Goal: Task Accomplishment & Management: Use online tool/utility

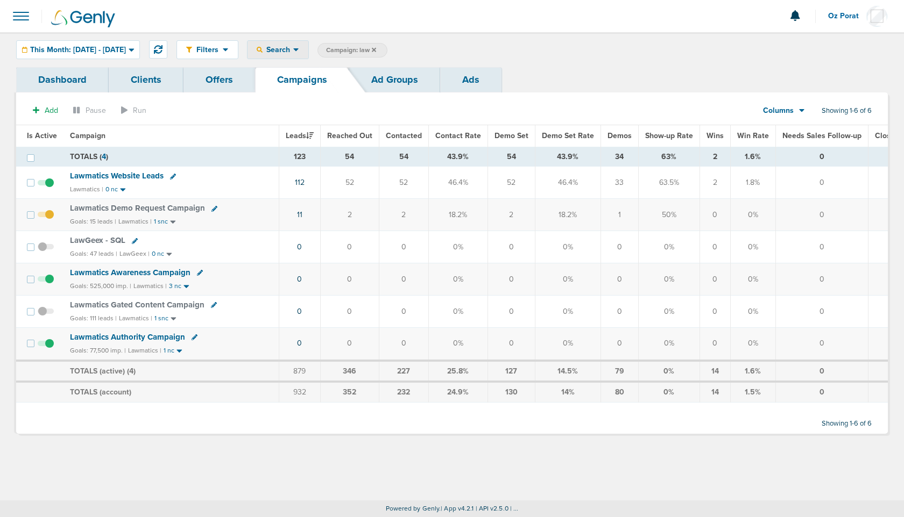
click at [293, 53] on span "Search" at bounding box center [277, 49] width 31 height 9
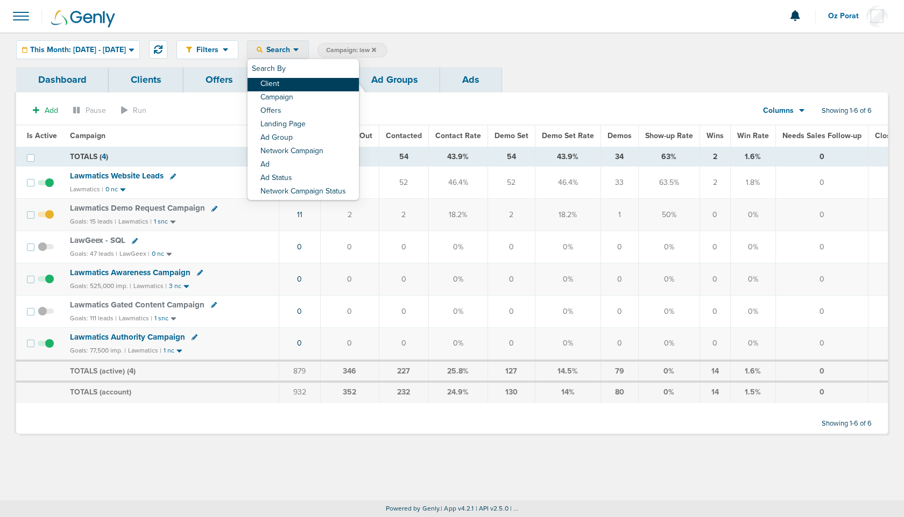
click at [330, 80] on link "Client" at bounding box center [302, 84] width 111 height 13
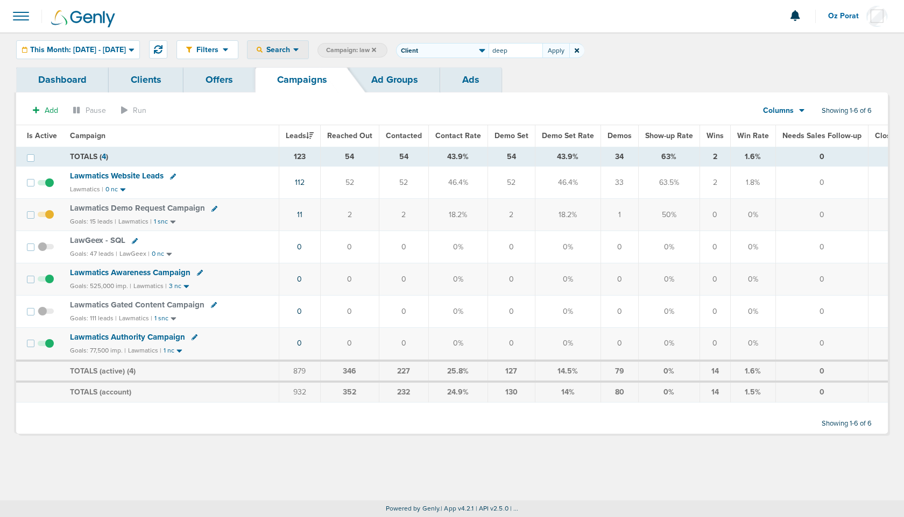
type input "deep"
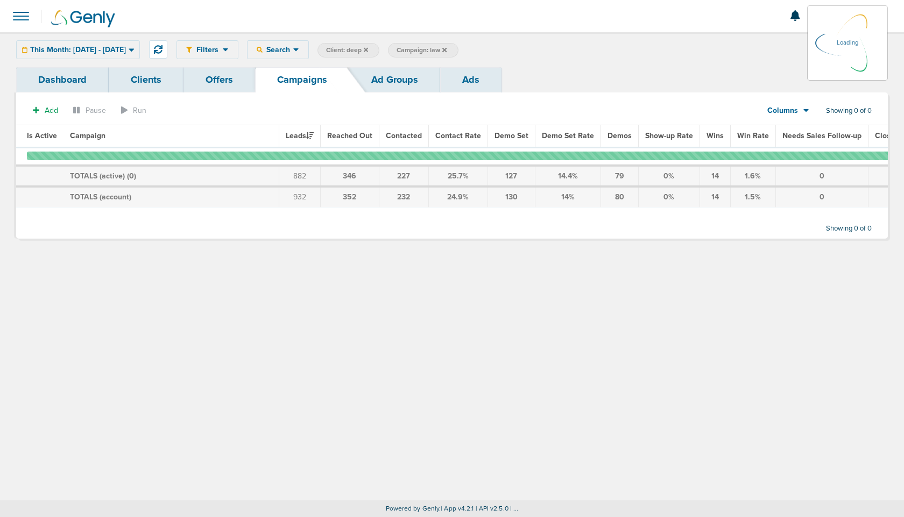
click at [446, 47] on icon at bounding box center [444, 50] width 4 height 6
click at [446, 49] on icon at bounding box center [444, 49] width 4 height 4
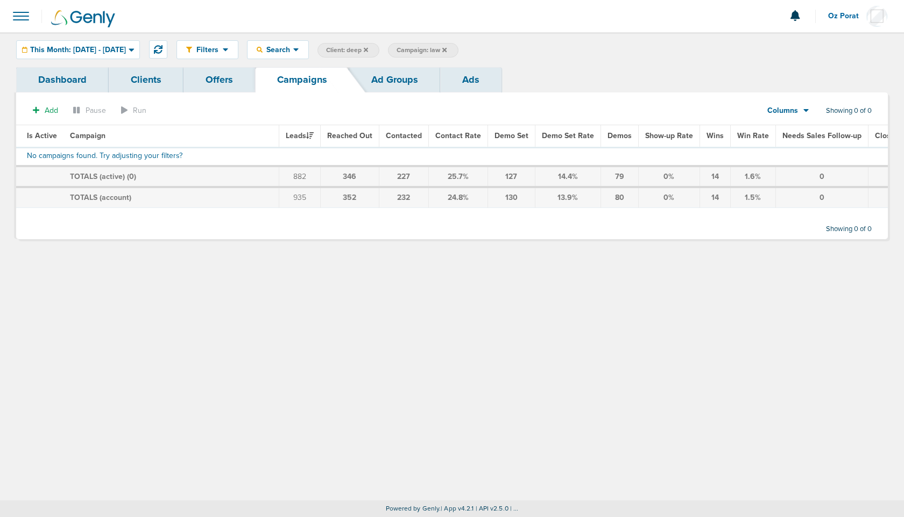
click at [446, 49] on icon at bounding box center [444, 49] width 4 height 4
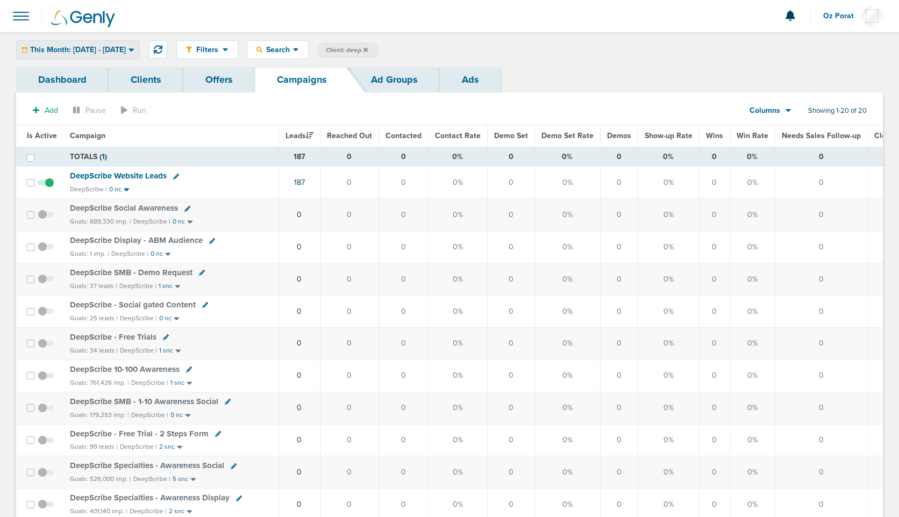
click at [117, 50] on span "This Month: [DATE] - [DATE]" at bounding box center [78, 50] width 96 height 8
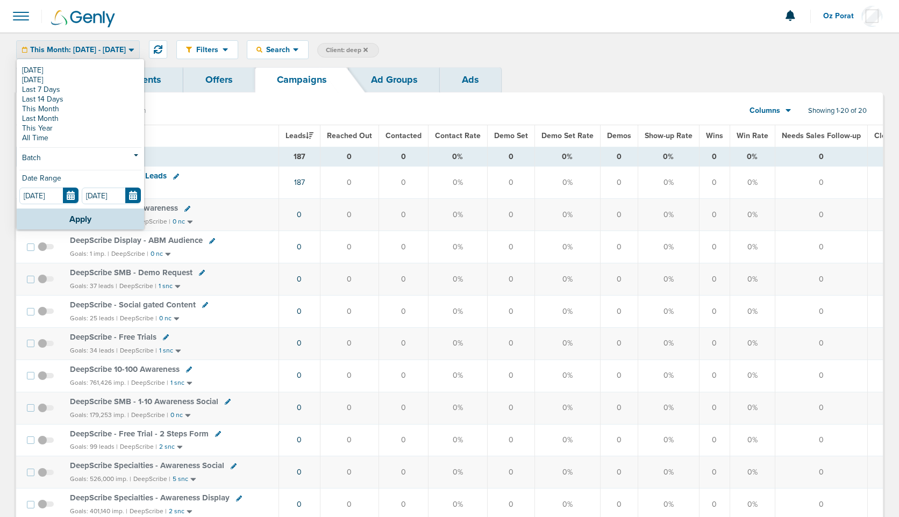
click at [607, 50] on div "Filters Active Only Settings Status Active Inactive Objectives MQL SQL Traffic …" at bounding box center [529, 49] width 707 height 19
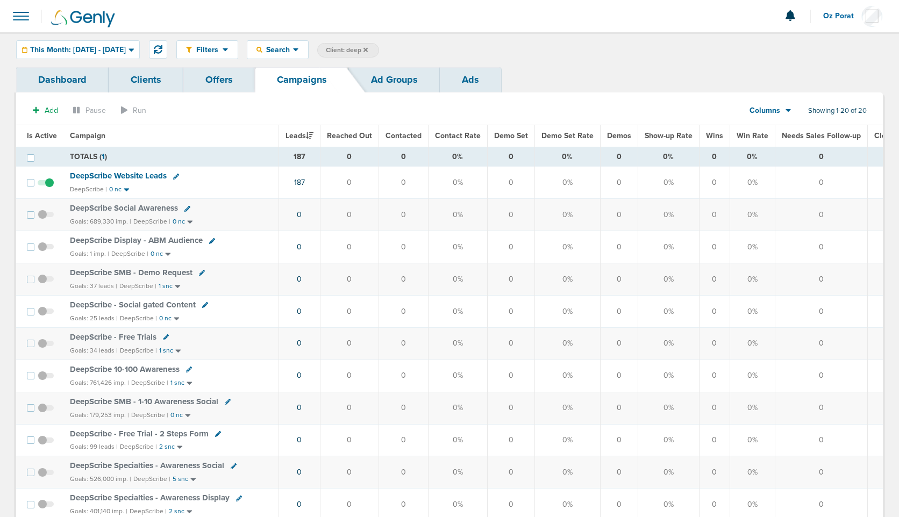
click at [15, 15] on span at bounding box center [21, 16] width 24 height 24
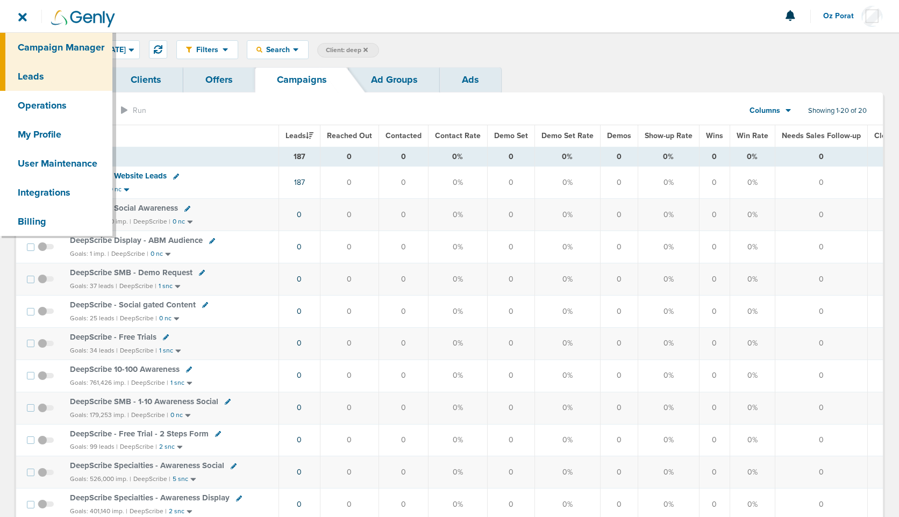
click at [47, 75] on link "Leads" at bounding box center [56, 76] width 112 height 29
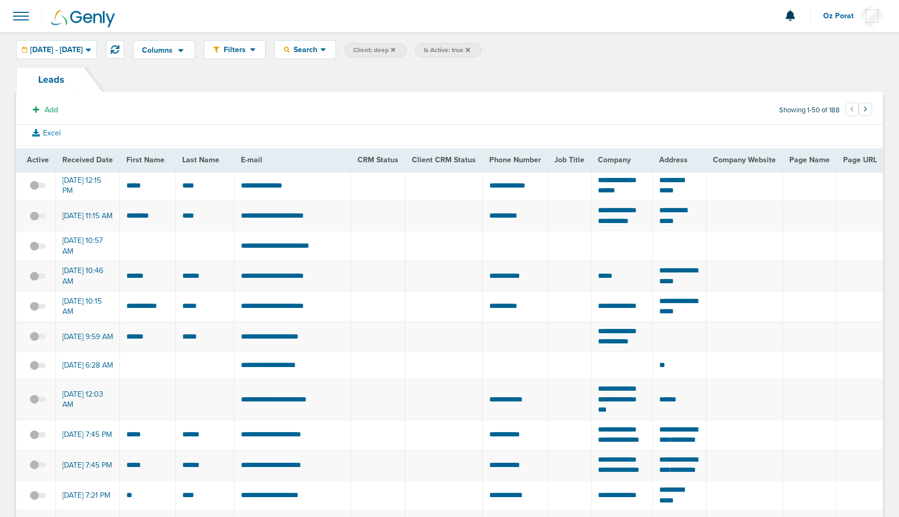
click at [26, 18] on span at bounding box center [21, 16] width 24 height 24
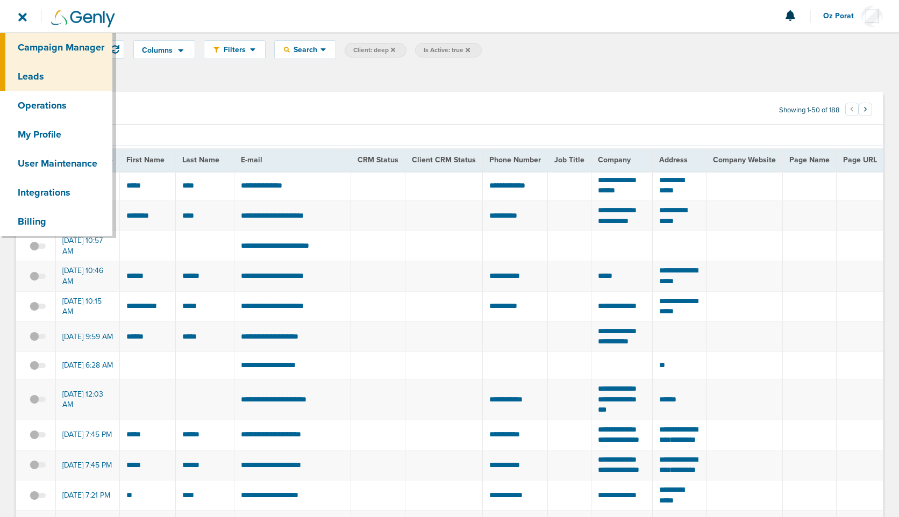
click at [42, 47] on link "Campaign Manager" at bounding box center [56, 47] width 112 height 29
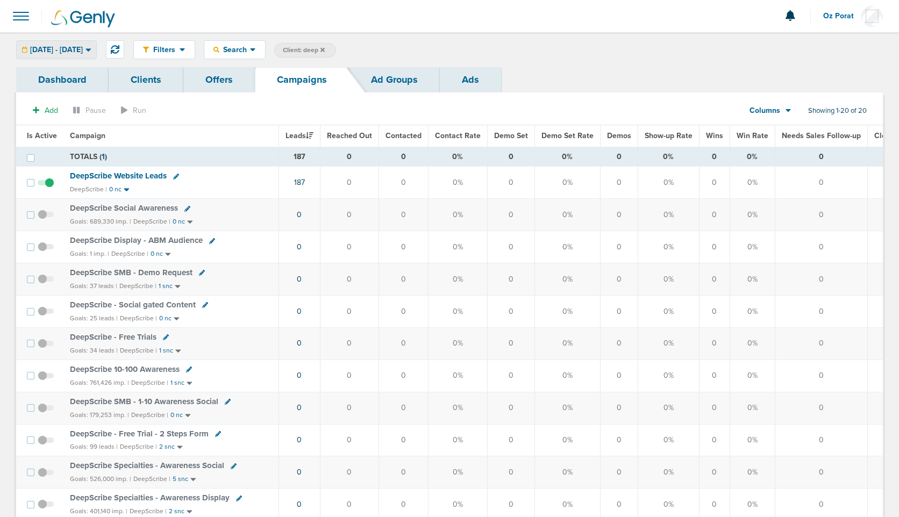
click at [76, 42] on div "08.01.2025 - 08.31.2025" at bounding box center [57, 50] width 80 height 18
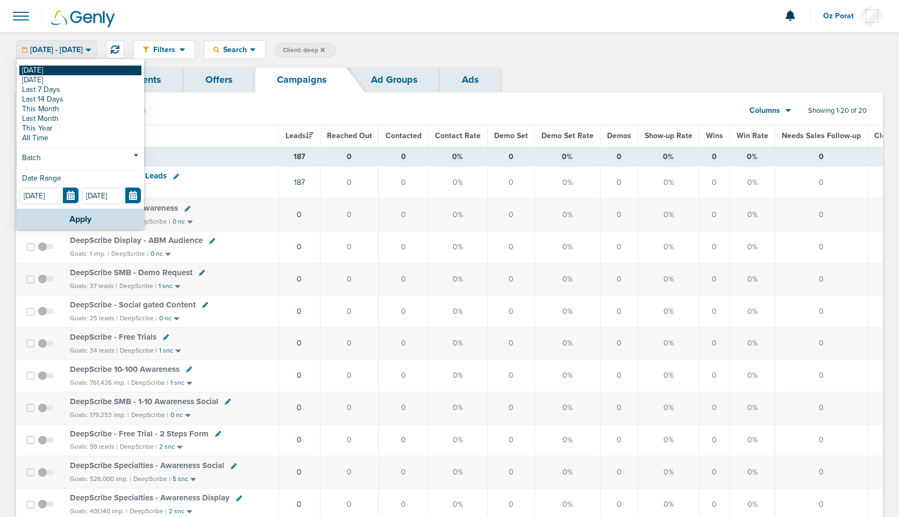
click at [44, 68] on link "[DATE]" at bounding box center [80, 71] width 122 height 10
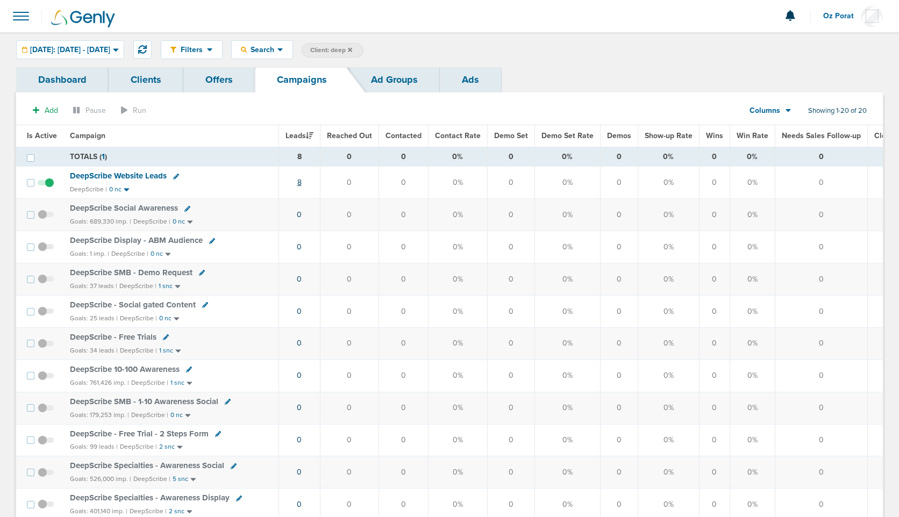
click at [299, 180] on link "8" at bounding box center [299, 182] width 4 height 9
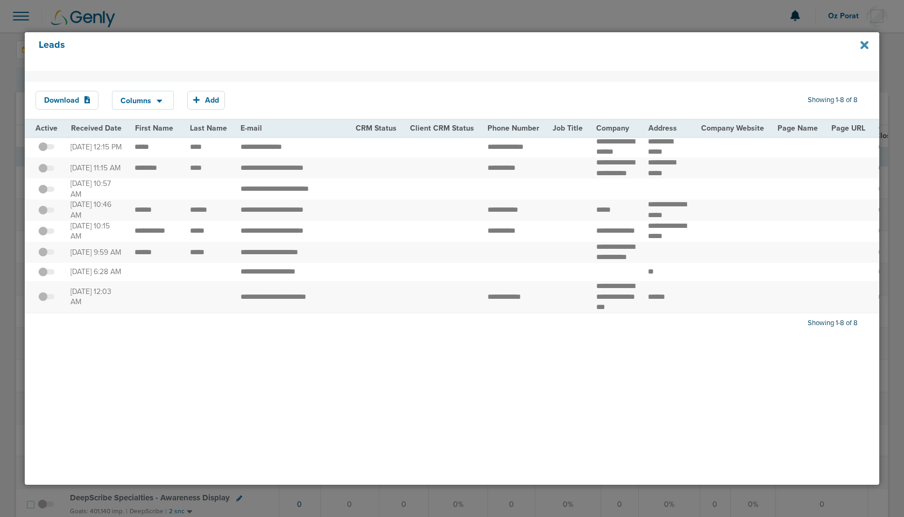
click at [864, 41] on icon at bounding box center [864, 45] width 8 height 12
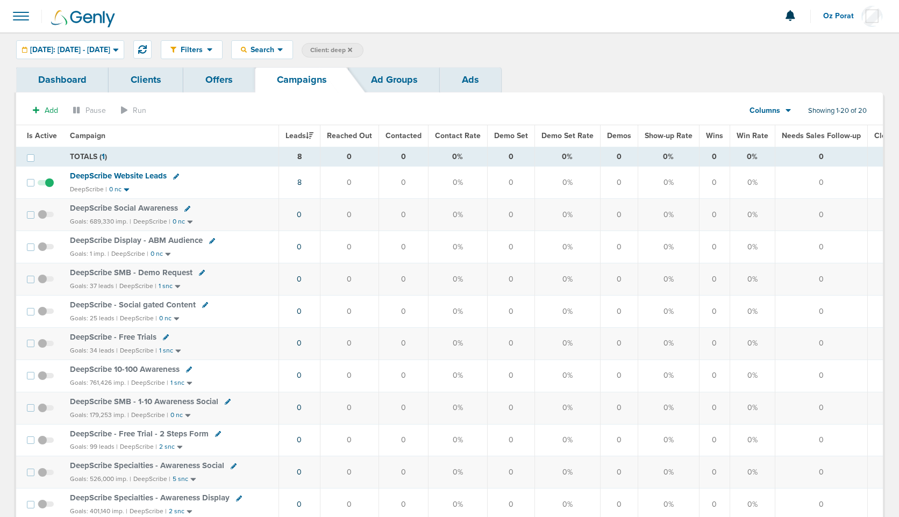
click at [25, 19] on span at bounding box center [21, 16] width 24 height 24
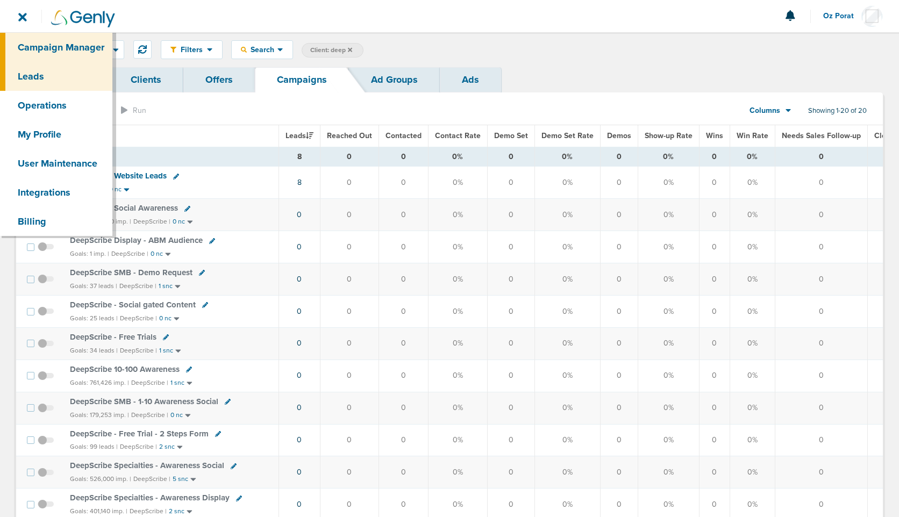
click at [39, 75] on link "Leads" at bounding box center [56, 76] width 112 height 29
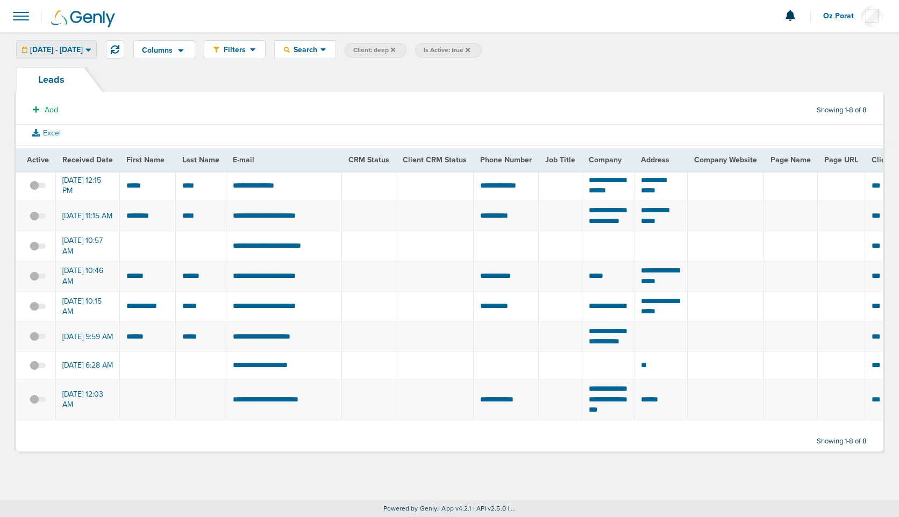
click at [83, 48] on span "[DATE] - [DATE]" at bounding box center [56, 50] width 53 height 8
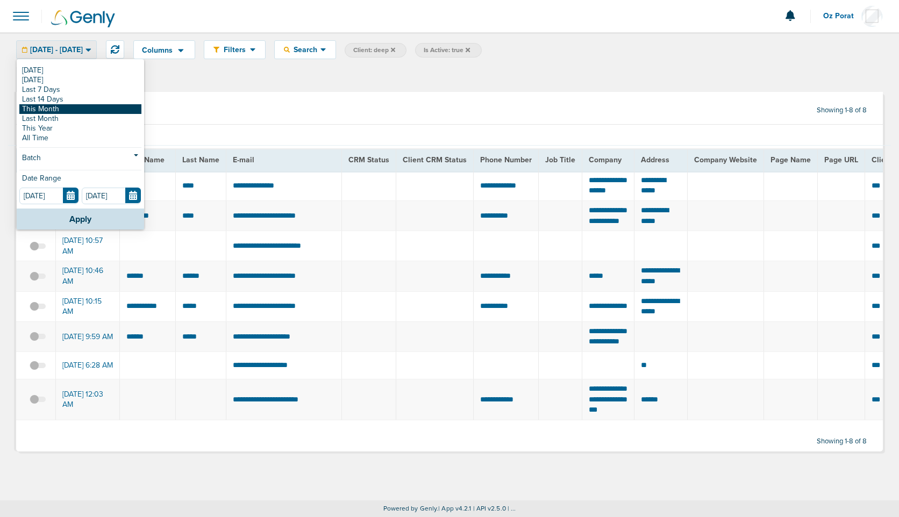
click at [71, 109] on link "This Month" at bounding box center [80, 109] width 122 height 10
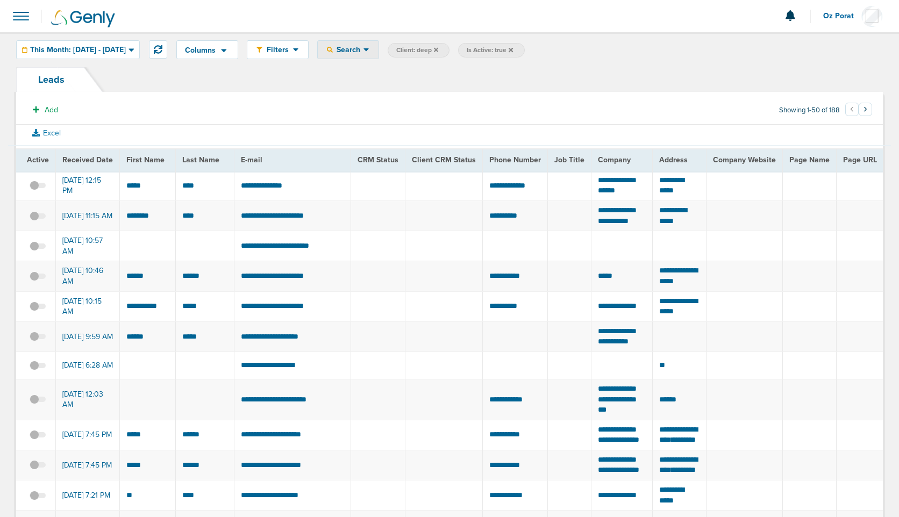
click at [364, 48] on span "Search" at bounding box center [348, 49] width 31 height 9
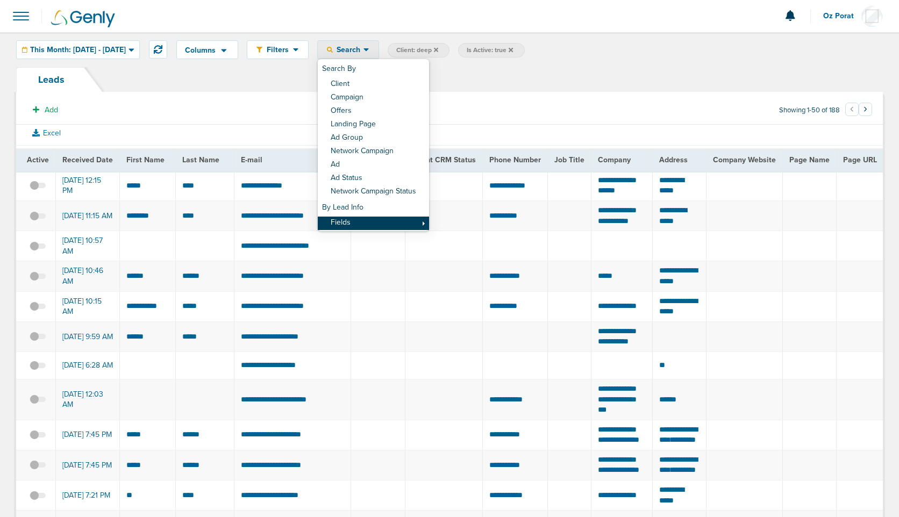
click at [373, 225] on link "Fields" at bounding box center [373, 223] width 111 height 13
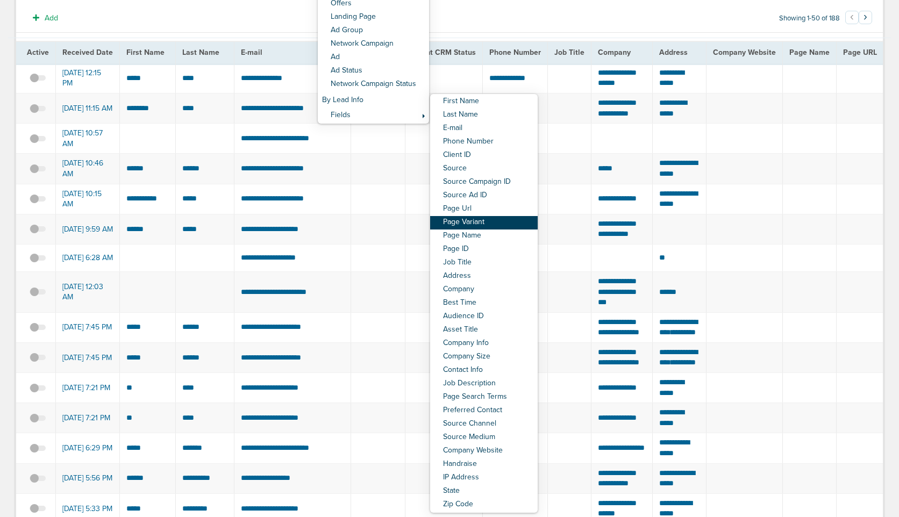
scroll to position [110, 0]
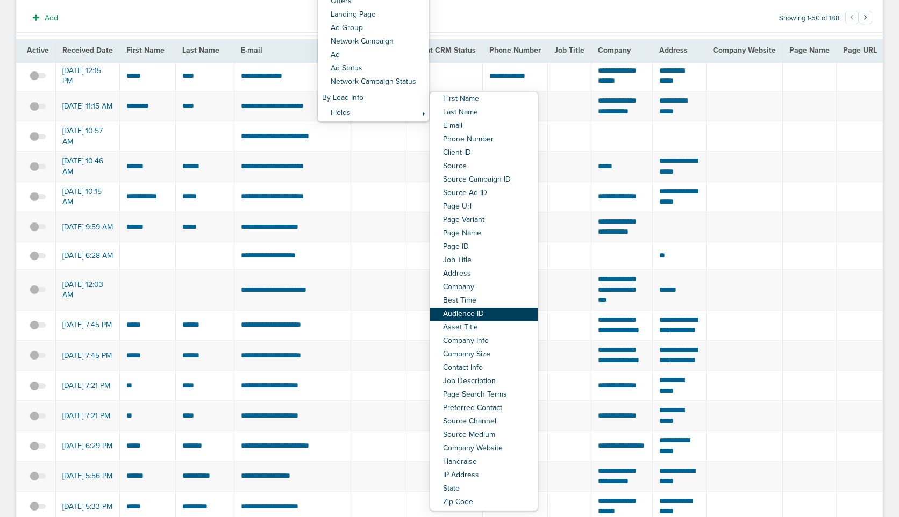
click at [515, 315] on link "Audience ID" at bounding box center [484, 314] width 108 height 13
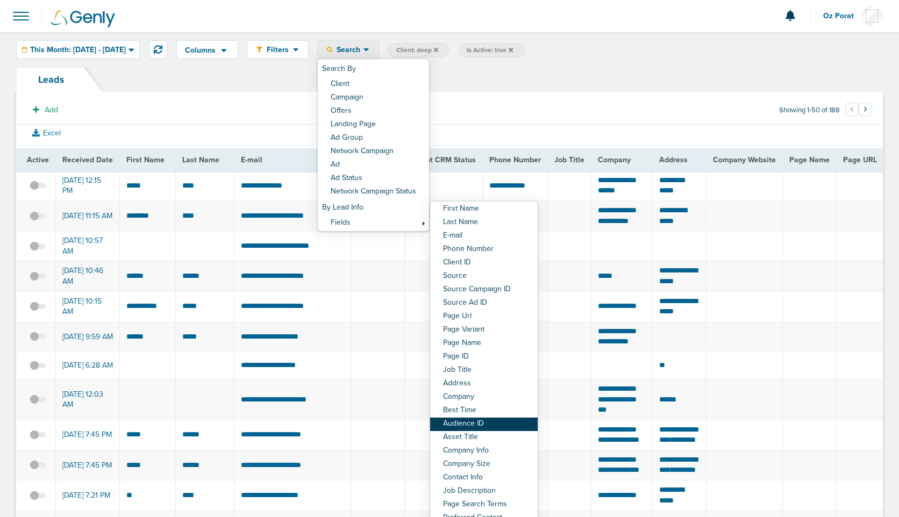
select select "audienceId"
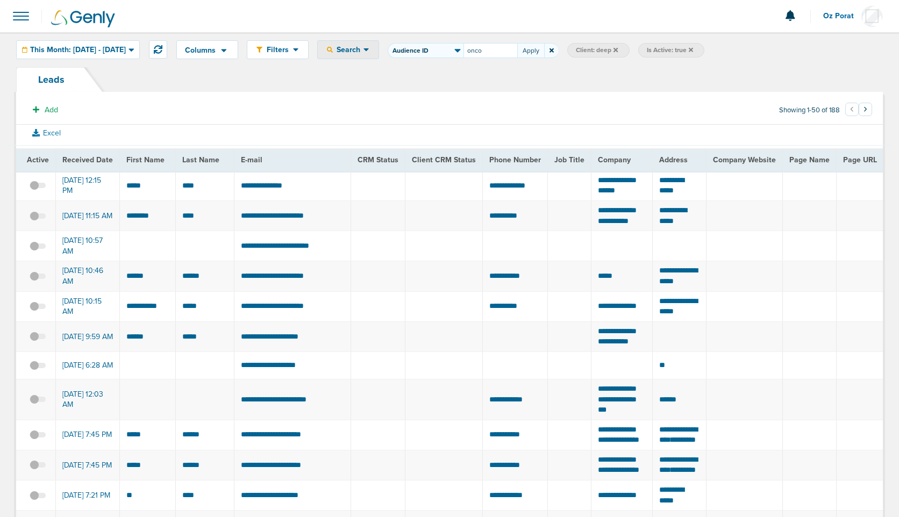
type input "onco"
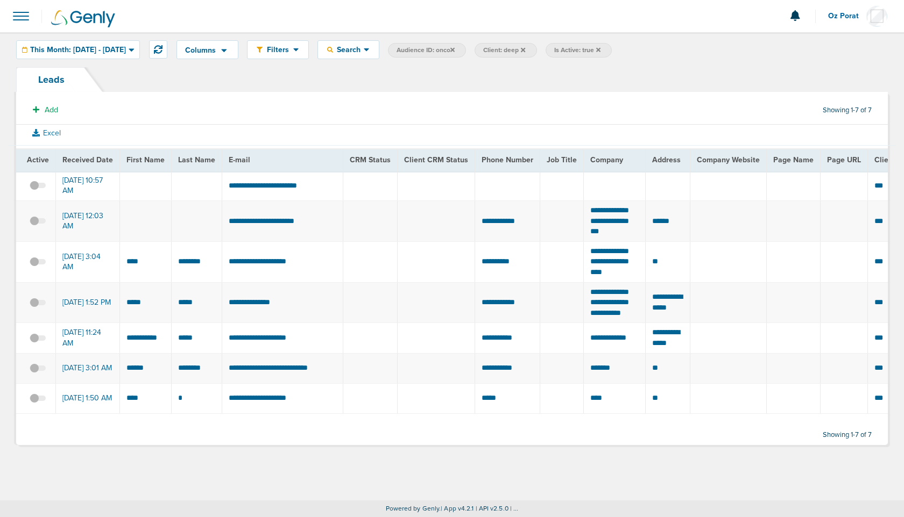
click at [18, 16] on span at bounding box center [21, 16] width 24 height 24
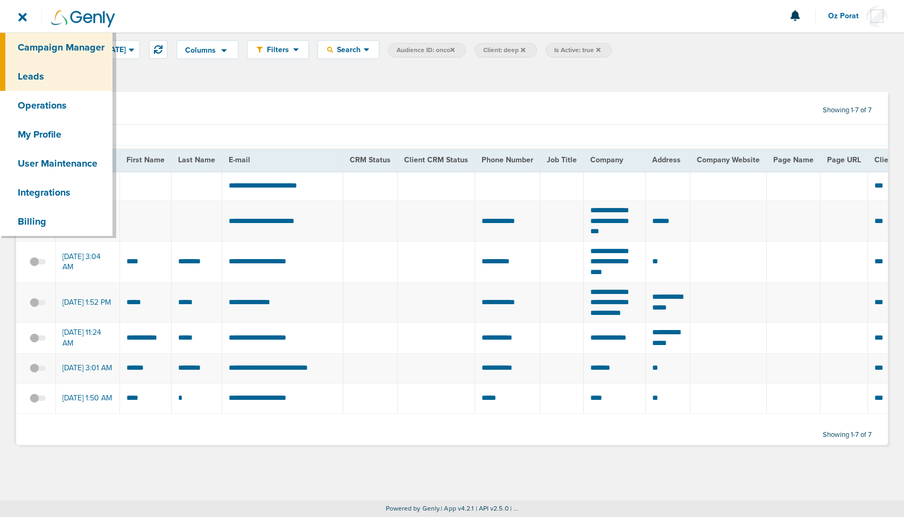
click at [33, 58] on link "Campaign Manager" at bounding box center [56, 47] width 112 height 29
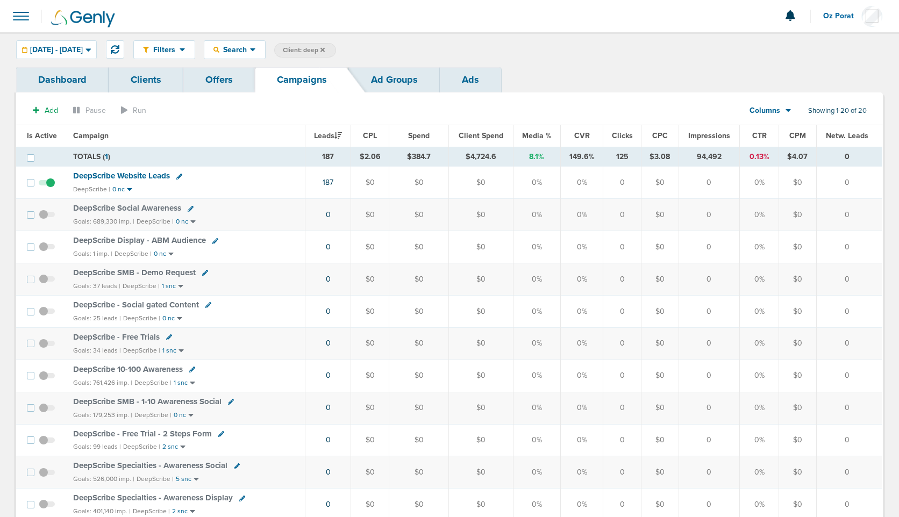
click at [325, 49] on icon at bounding box center [323, 49] width 4 height 4
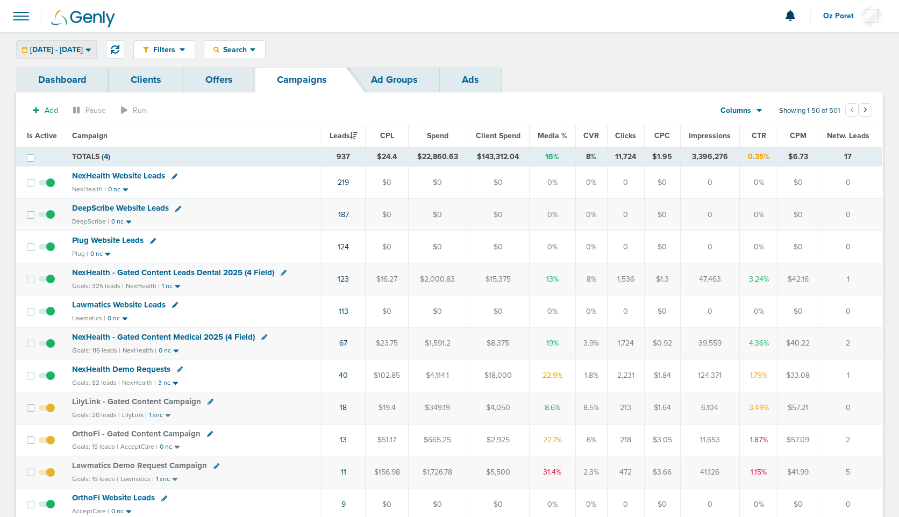
click at [71, 46] on span "08.01.2025 - 08.31.2025" at bounding box center [56, 50] width 53 height 8
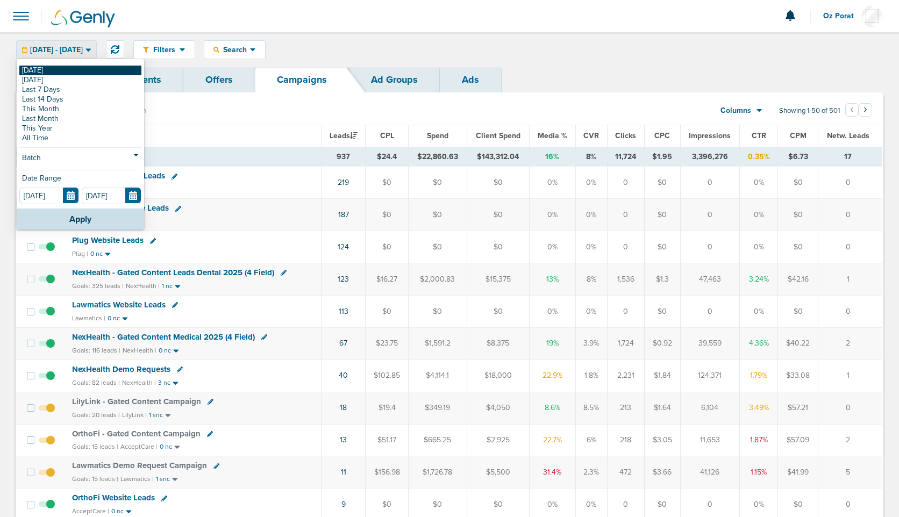
drag, startPoint x: 39, startPoint y: 65, endPoint x: 38, endPoint y: 72, distance: 6.5
click at [38, 72] on div "Today Yesterday Last 7 Days Last 14 Days This Month Last Month This Year All Ti…" at bounding box center [80, 134] width 127 height 148
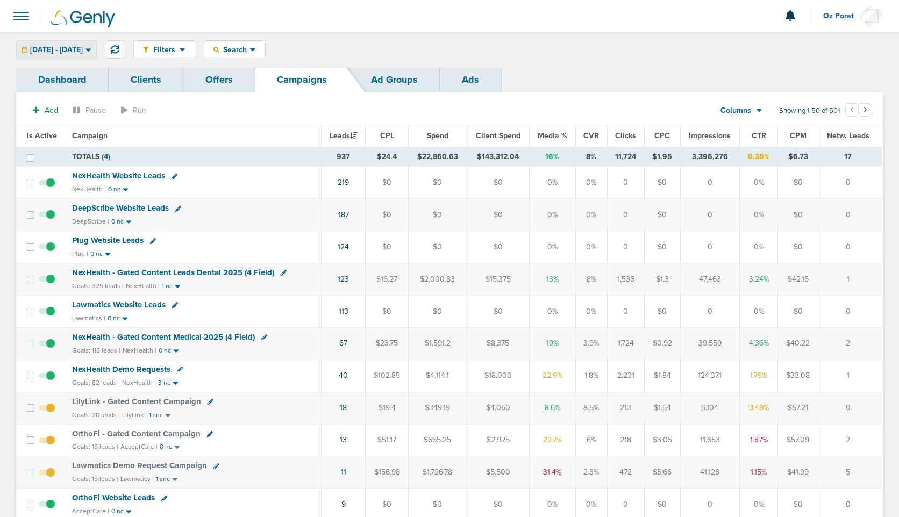
click at [48, 52] on span "08.01.2025 - 08.31.2025" at bounding box center [56, 50] width 53 height 8
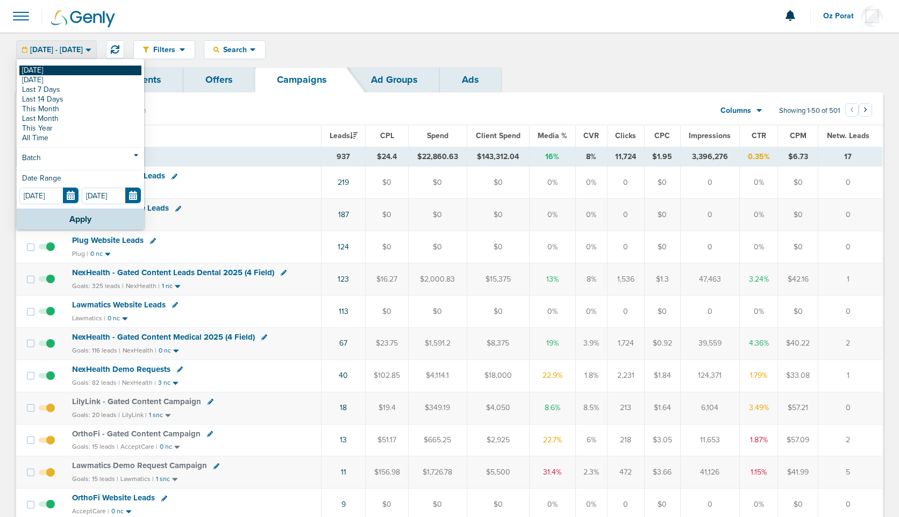
click at [38, 72] on link "[DATE]" at bounding box center [80, 71] width 122 height 10
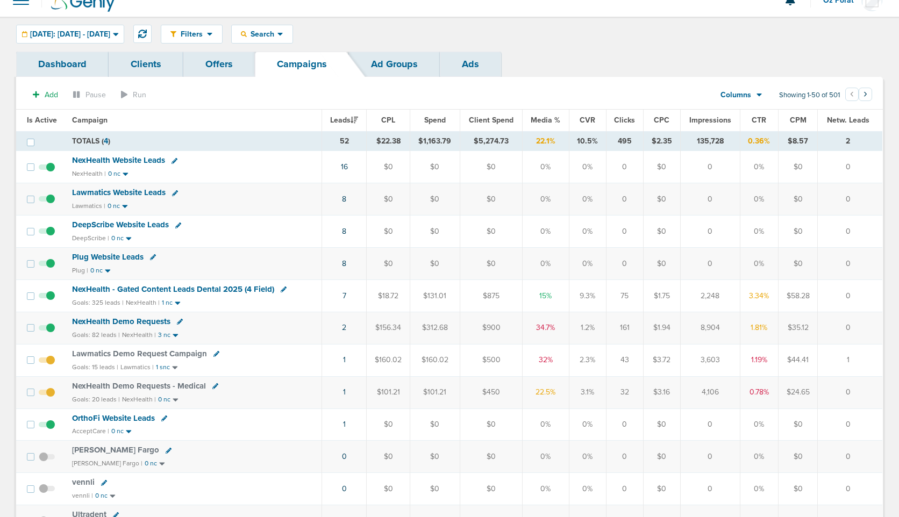
scroll to position [18, 0]
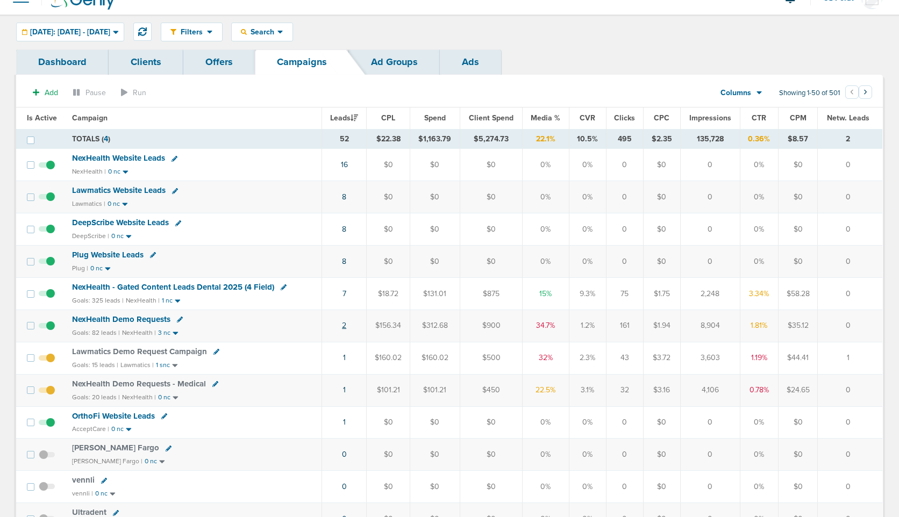
click at [344, 325] on link "2" at bounding box center [344, 325] width 4 height 9
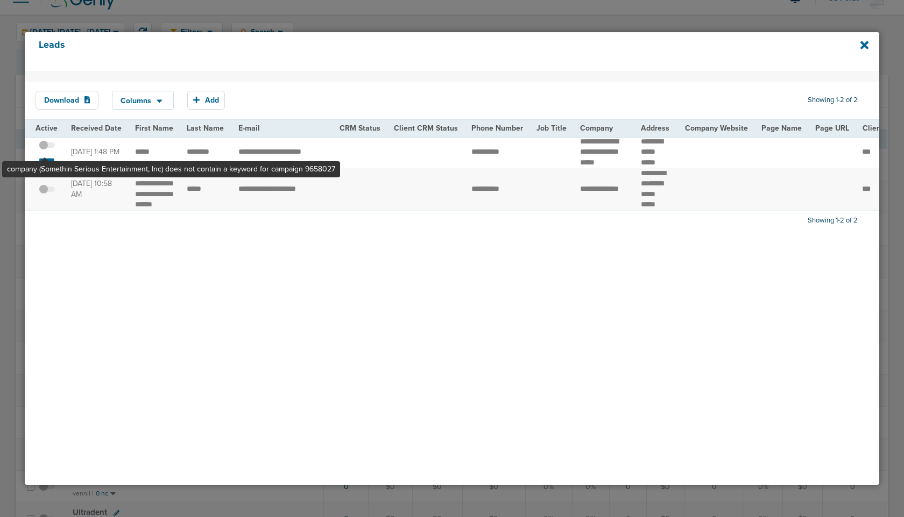
click at [45, 151] on span at bounding box center [47, 151] width 16 height 0
click at [47, 147] on input "checkbox" at bounding box center [47, 147] width 0 height 0
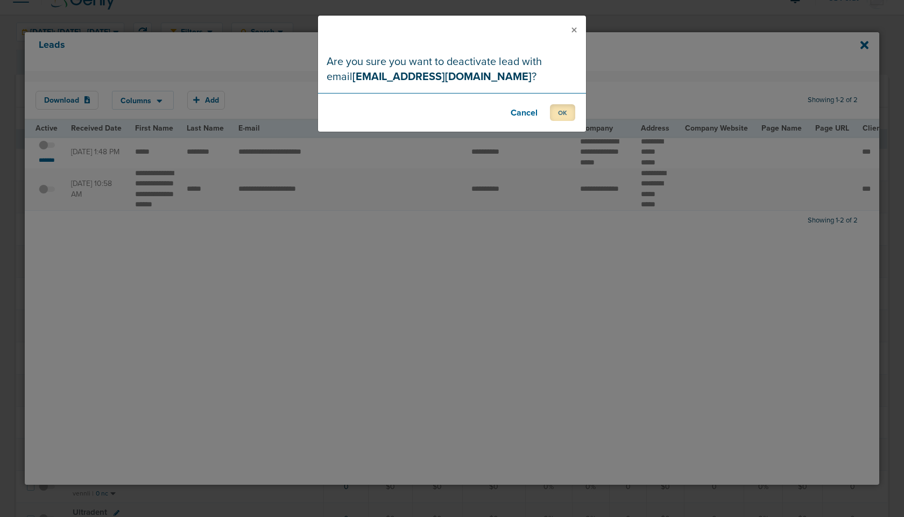
click at [563, 112] on button "OK" at bounding box center [562, 112] width 25 height 17
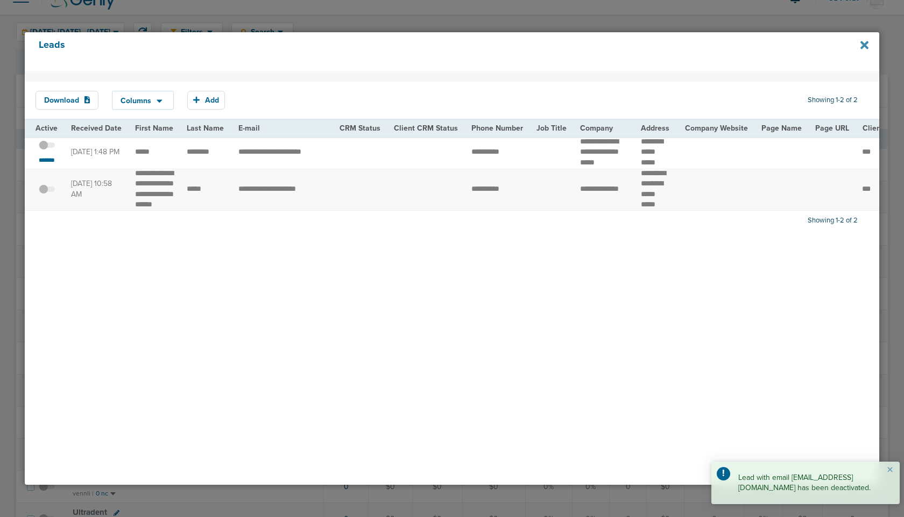
click at [865, 48] on icon at bounding box center [864, 45] width 8 height 12
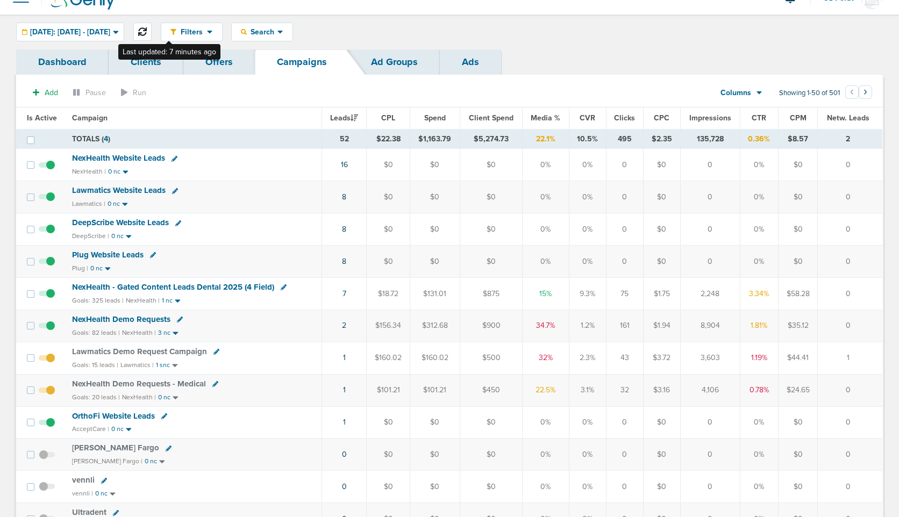
click at [147, 34] on icon at bounding box center [142, 31] width 9 height 9
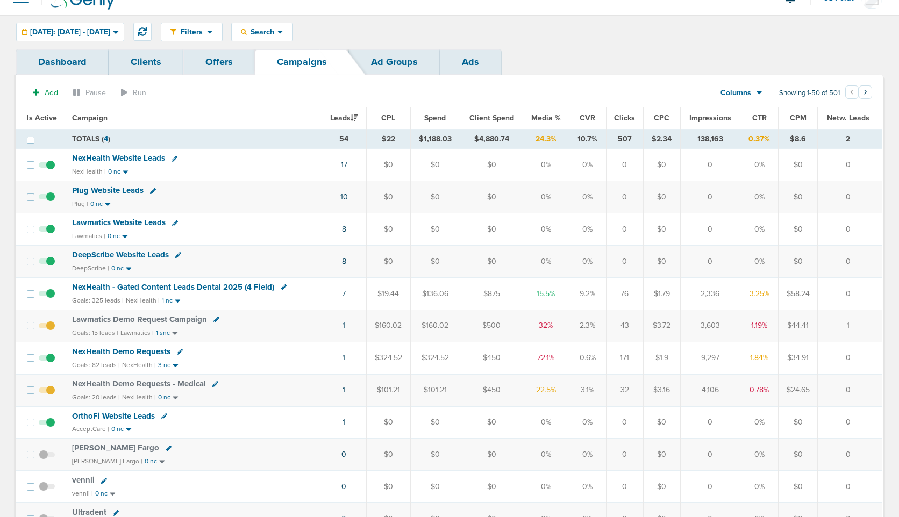
click at [146, 156] on span "NexHealth Website Leads" at bounding box center [118, 158] width 93 height 10
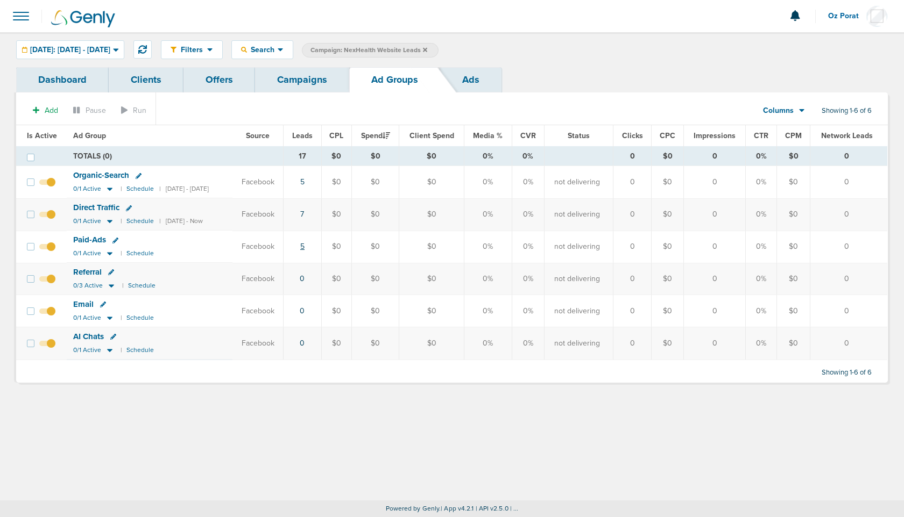
click at [304, 246] on link "5" at bounding box center [302, 246] width 4 height 9
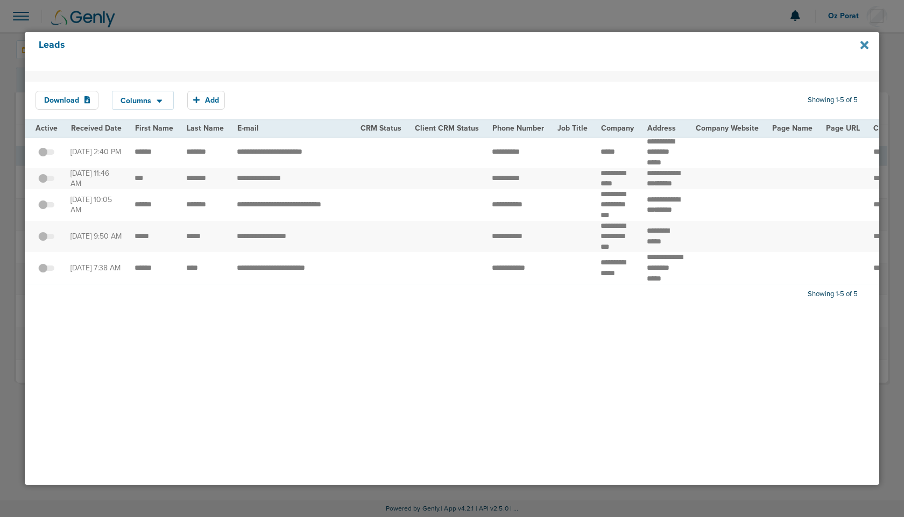
click at [862, 44] on icon at bounding box center [864, 45] width 8 height 8
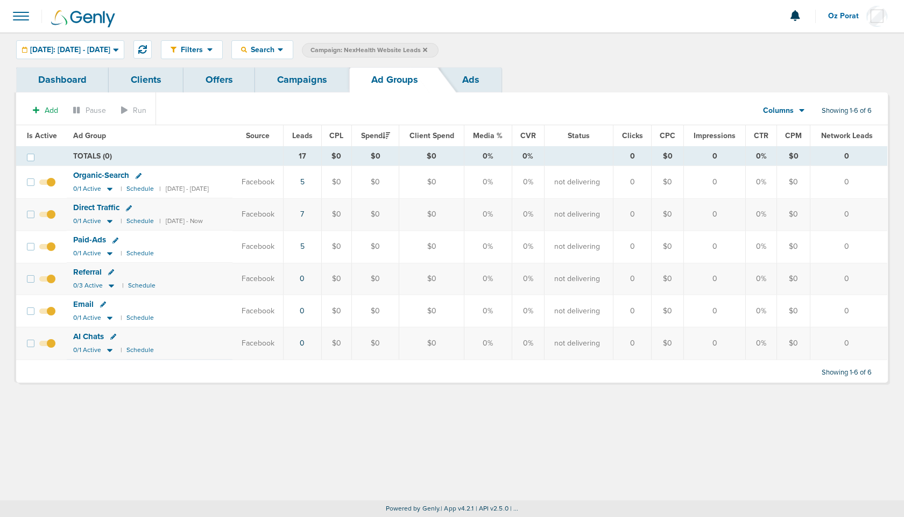
click at [302, 81] on link "Campaigns" at bounding box center [302, 79] width 94 height 25
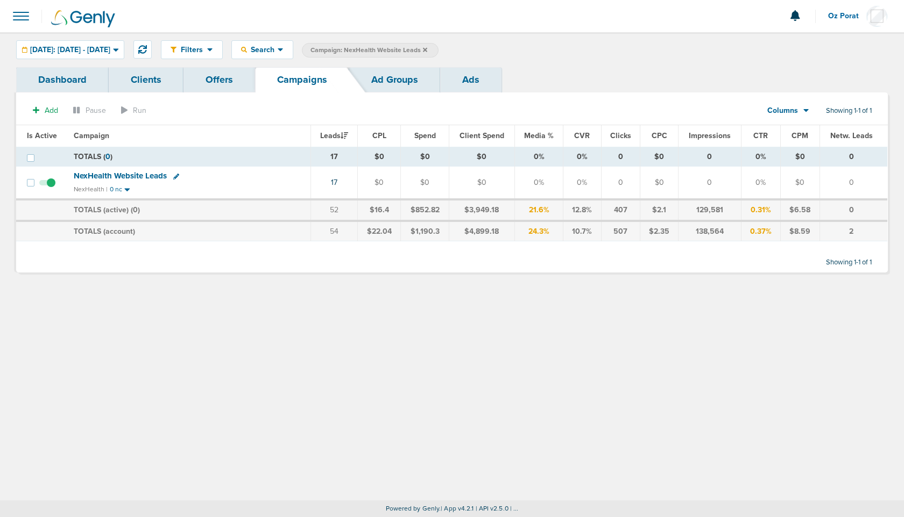
click at [427, 49] on icon at bounding box center [425, 49] width 4 height 4
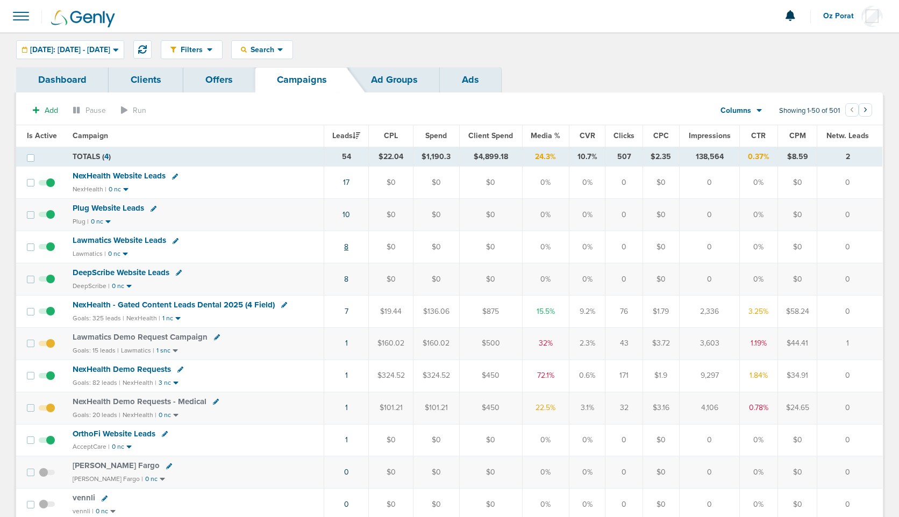
click at [347, 247] on link "8" at bounding box center [346, 247] width 4 height 9
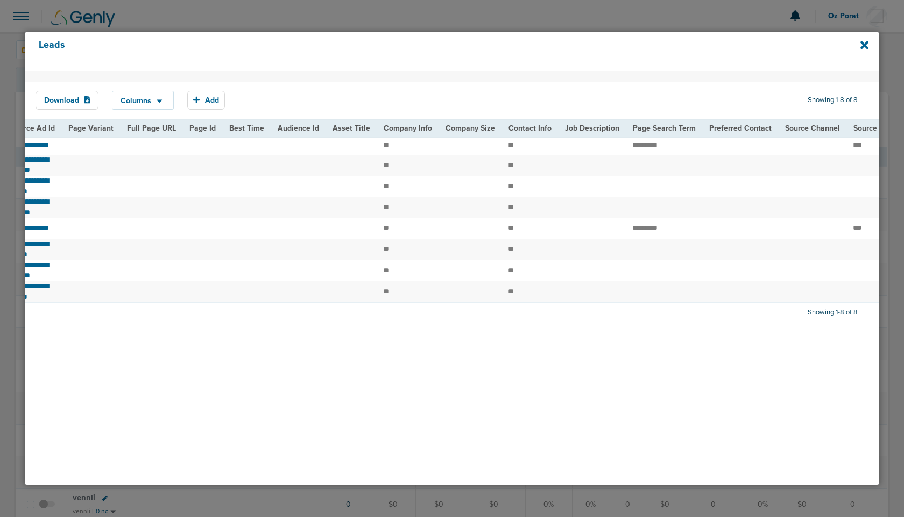
scroll to position [0, 1061]
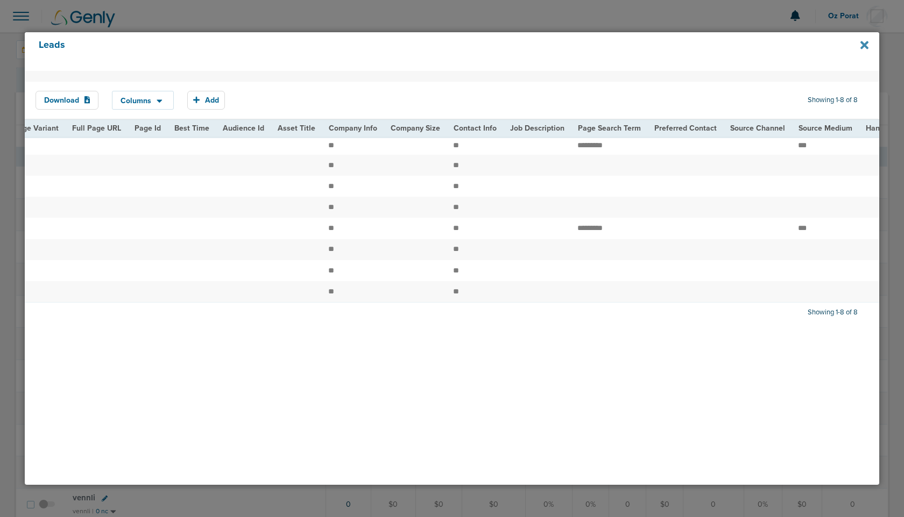
click at [865, 42] on icon at bounding box center [864, 45] width 8 height 12
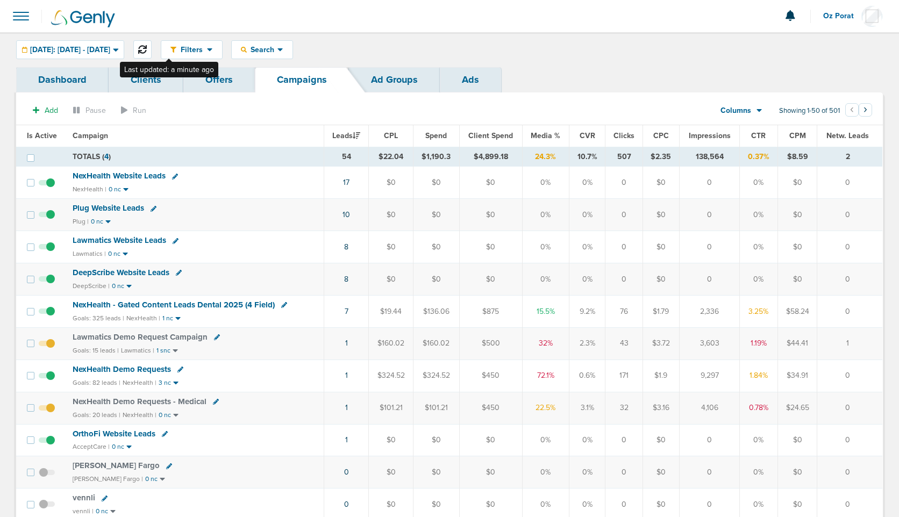
click at [152, 50] on button at bounding box center [142, 49] width 18 height 18
click at [147, 46] on icon at bounding box center [142, 49] width 9 height 9
click at [147, 47] on icon at bounding box center [142, 49] width 9 height 9
click at [346, 212] on link "11" at bounding box center [345, 214] width 5 height 9
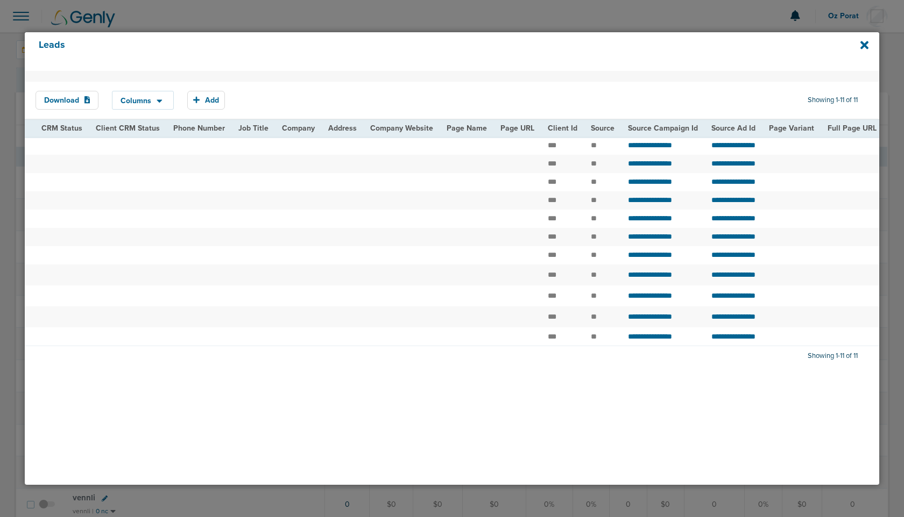
scroll to position [0, 0]
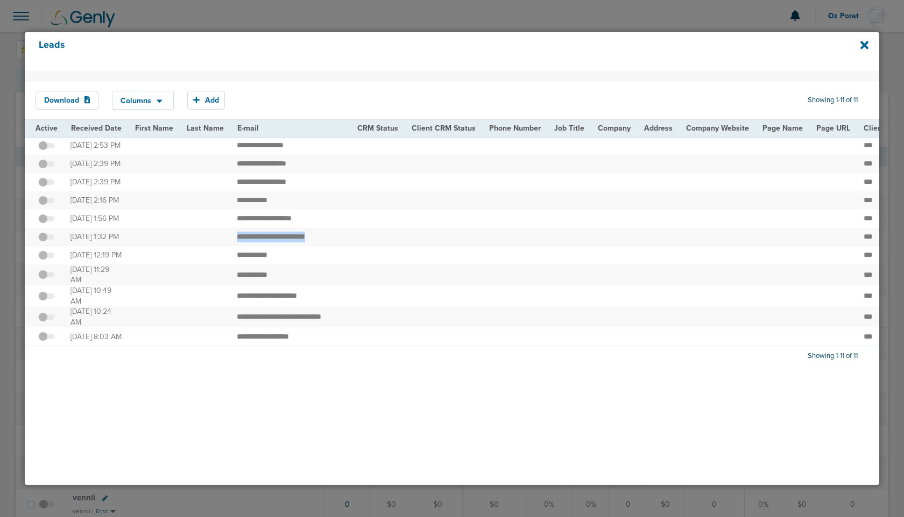
drag, startPoint x: 227, startPoint y: 254, endPoint x: 348, endPoint y: 254, distance: 121.0
copy tr "**********"
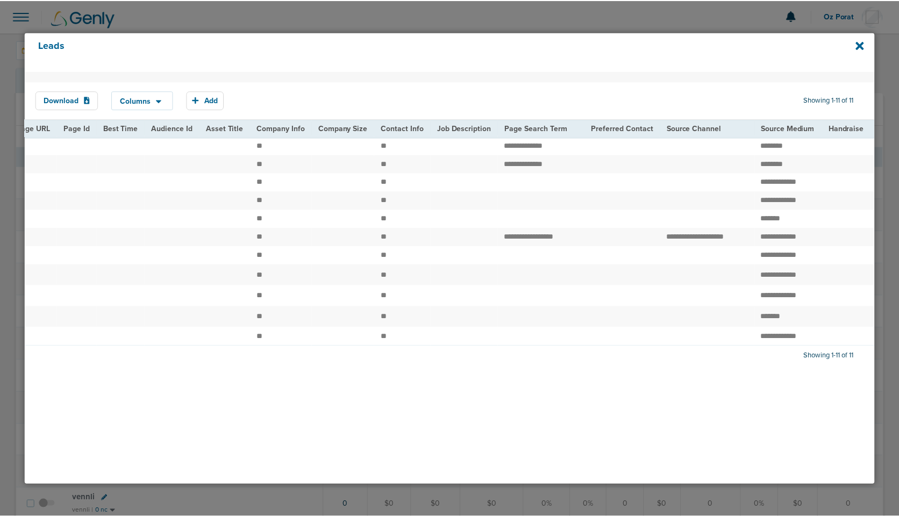
scroll to position [0, 1274]
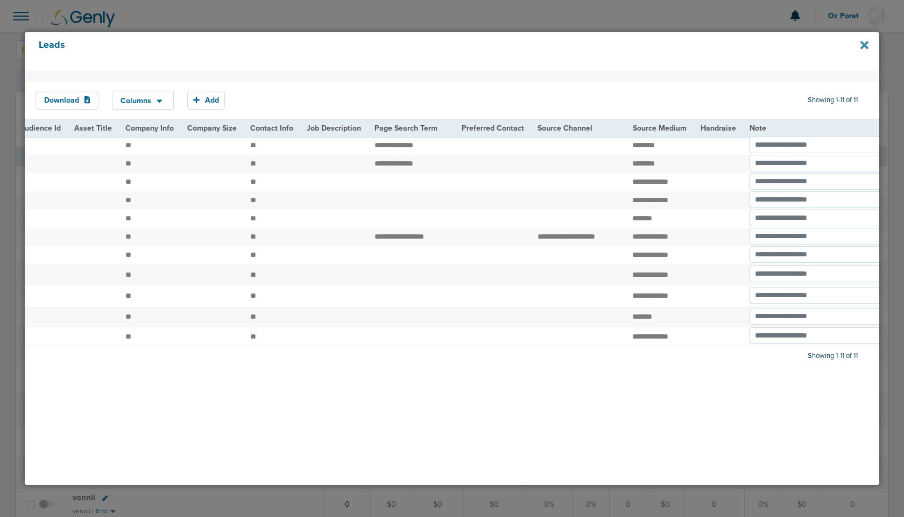
click at [865, 48] on icon at bounding box center [864, 45] width 8 height 12
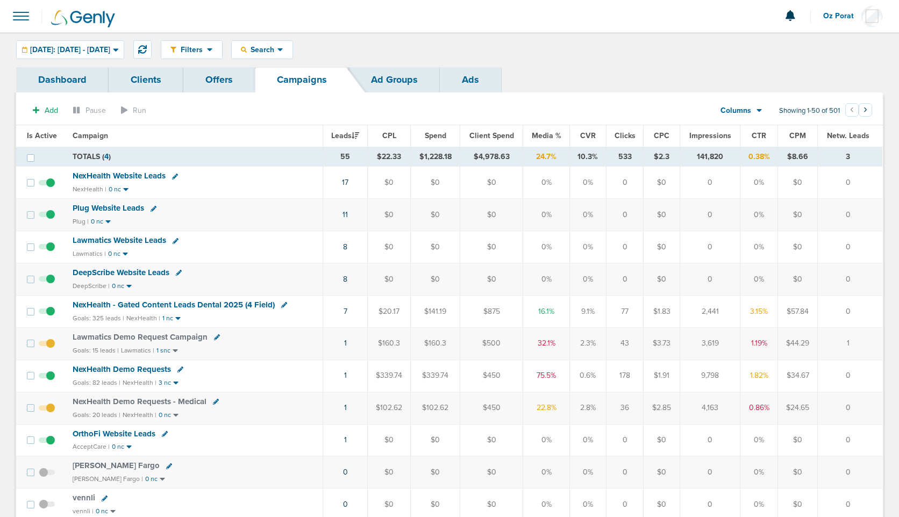
click at [27, 15] on span at bounding box center [21, 16] width 24 height 24
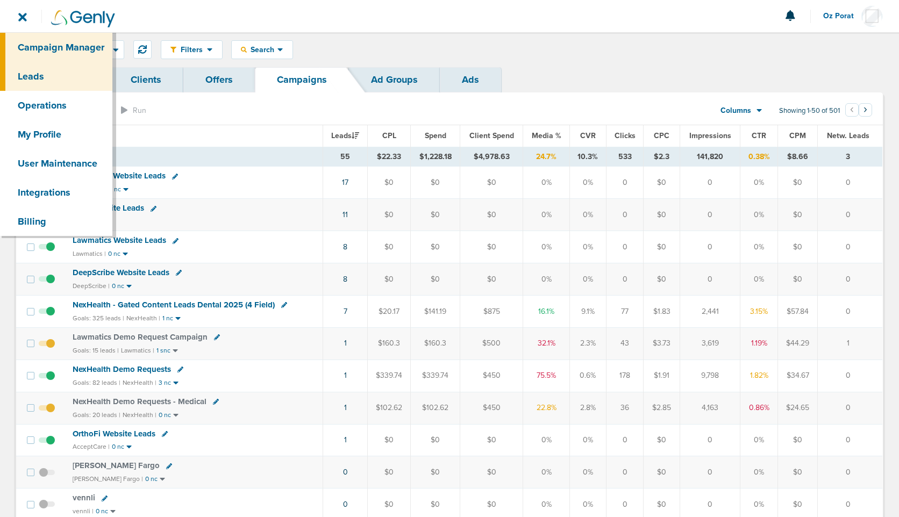
click at [32, 75] on link "Leads" at bounding box center [56, 76] width 112 height 29
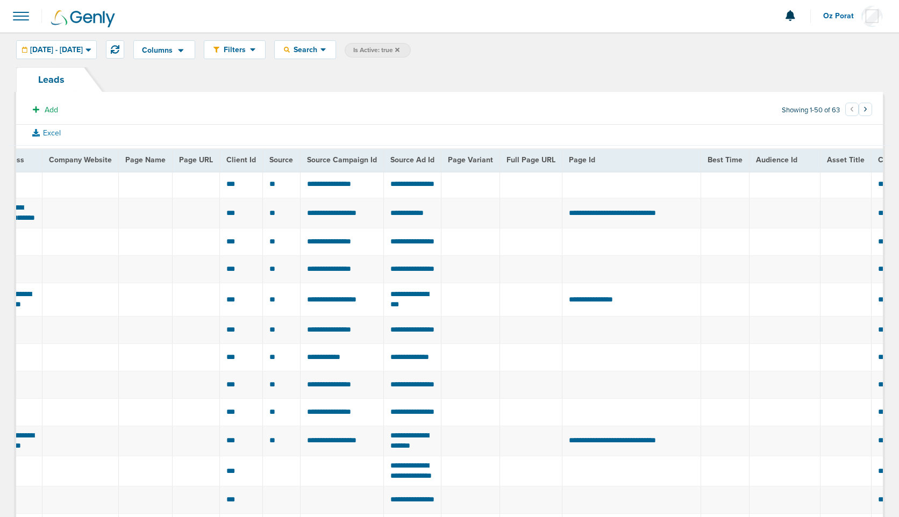
scroll to position [0, 672]
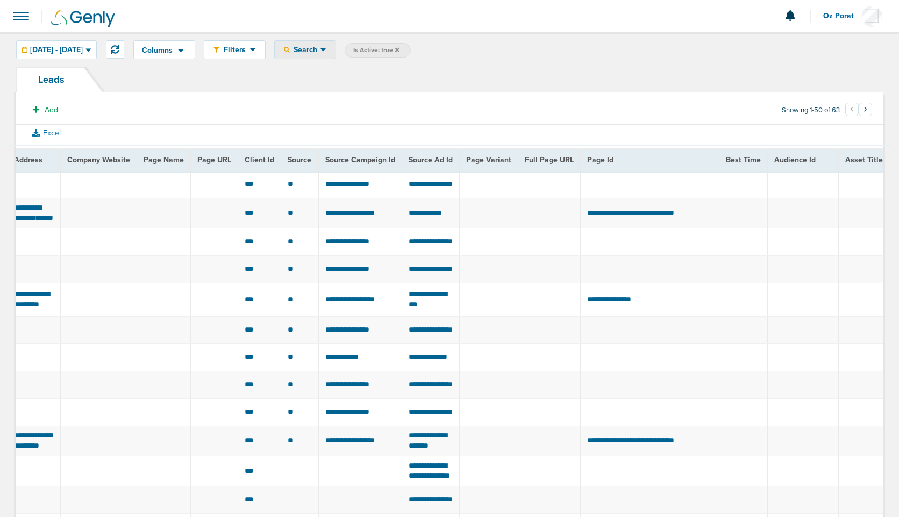
click at [321, 47] on span "Search" at bounding box center [305, 49] width 31 height 9
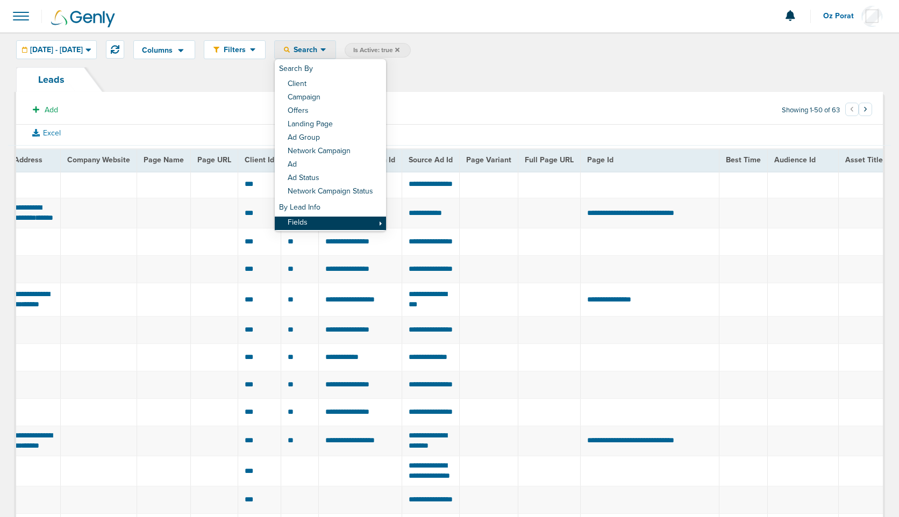
click at [347, 217] on link "Fields" at bounding box center [330, 223] width 111 height 13
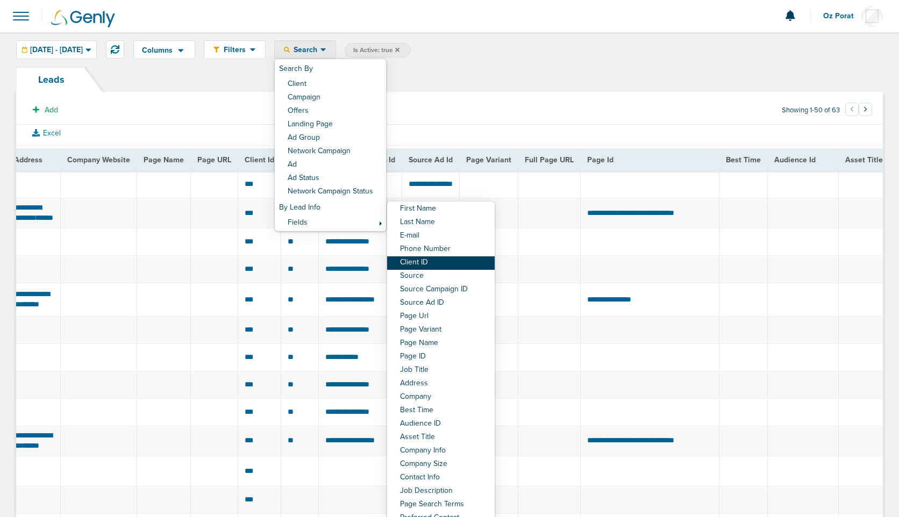
click at [475, 266] on link "Client ID" at bounding box center [441, 263] width 108 height 13
select select "clientId"
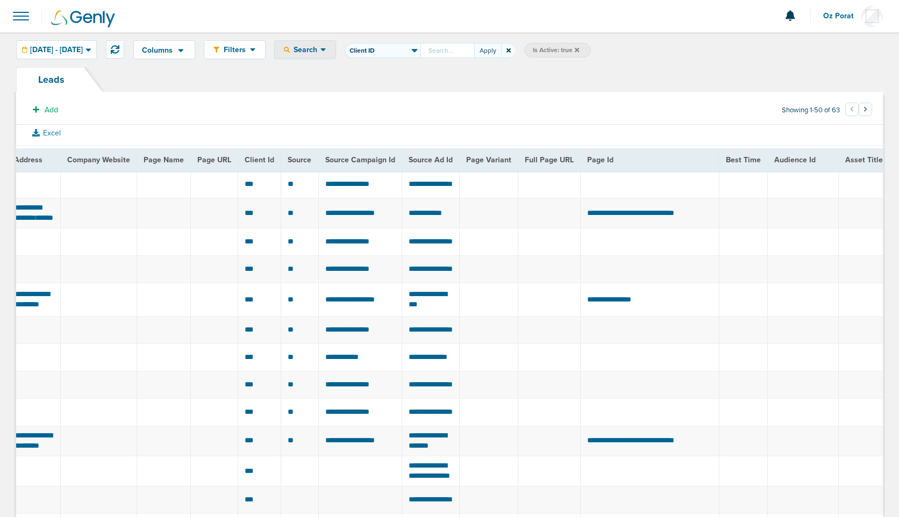
click at [420, 51] on select "First Name Last Name E-mail Phone Number Client ID Source Source Campaign ID So…" at bounding box center [383, 50] width 76 height 15
click at [511, 49] on icon at bounding box center [509, 50] width 4 height 4
click at [321, 51] on span "Search" at bounding box center [305, 49] width 31 height 9
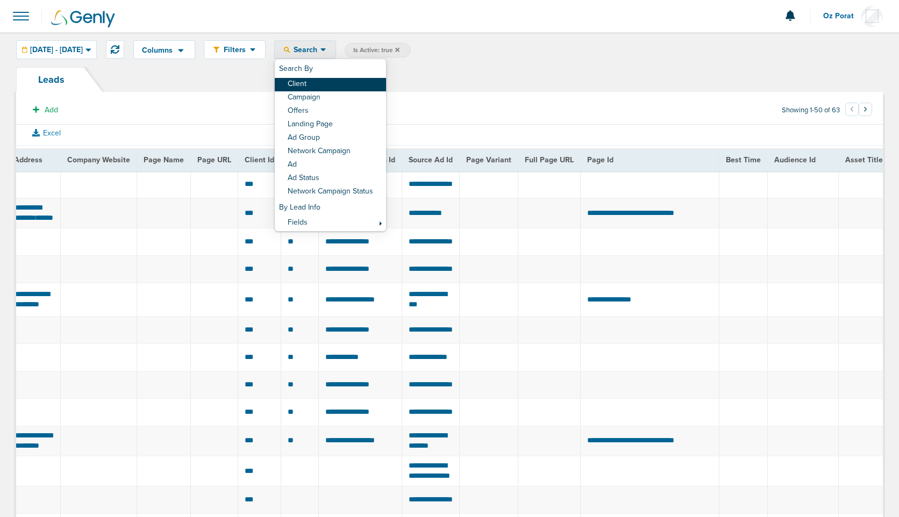
click at [339, 82] on link "Client" at bounding box center [330, 84] width 111 height 13
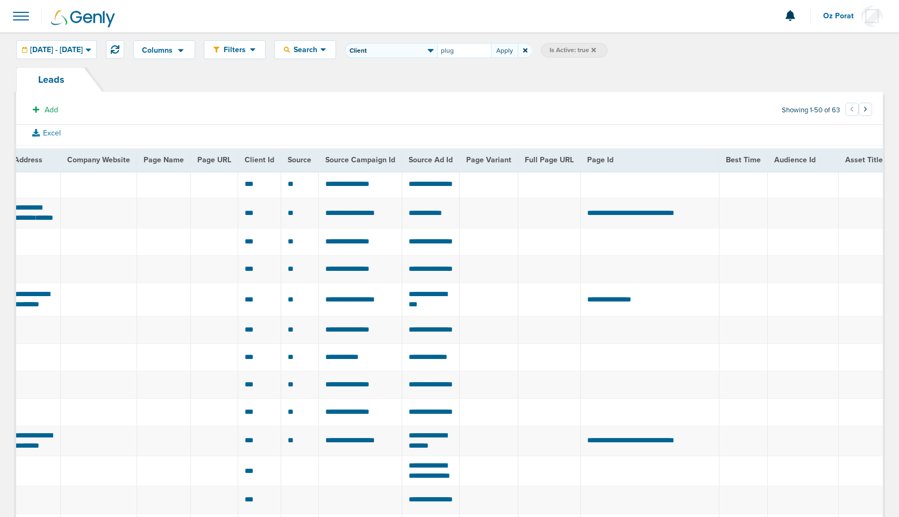
type input "plug"
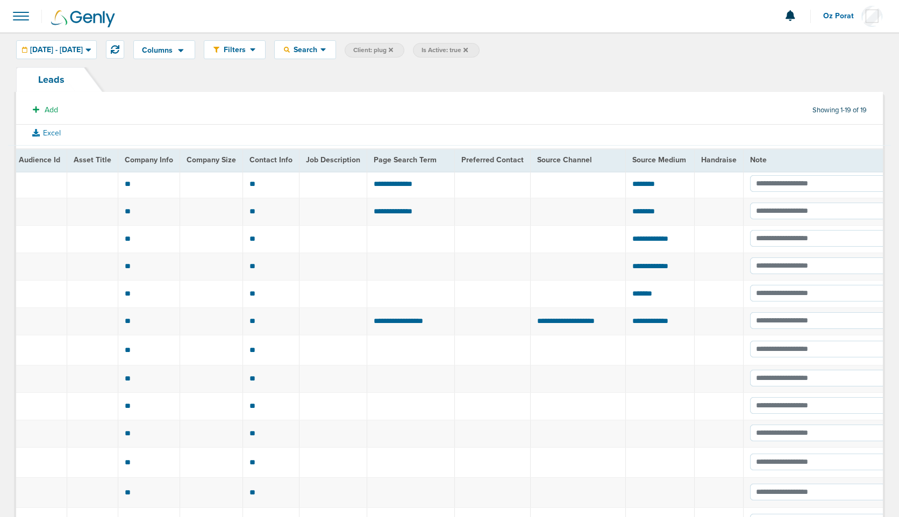
scroll to position [0, 1302]
click at [81, 49] on span "[DATE] - [DATE]" at bounding box center [56, 50] width 53 height 8
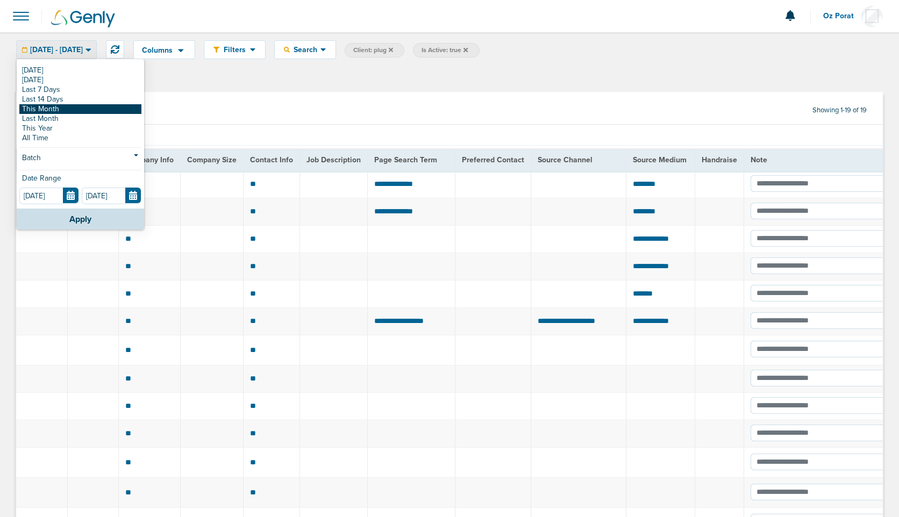
click at [53, 105] on link "This Month" at bounding box center [80, 109] width 122 height 10
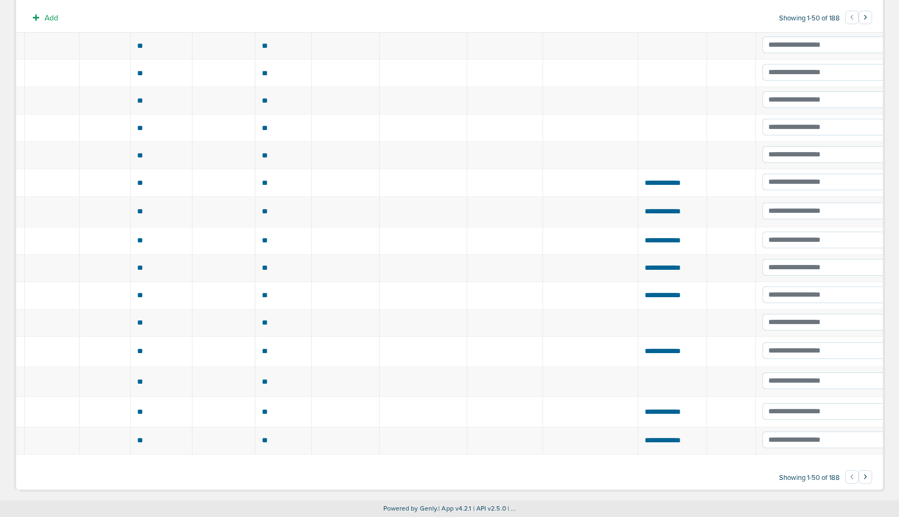
scroll to position [1231, 0]
click at [868, 477] on button "›" at bounding box center [865, 477] width 13 height 13
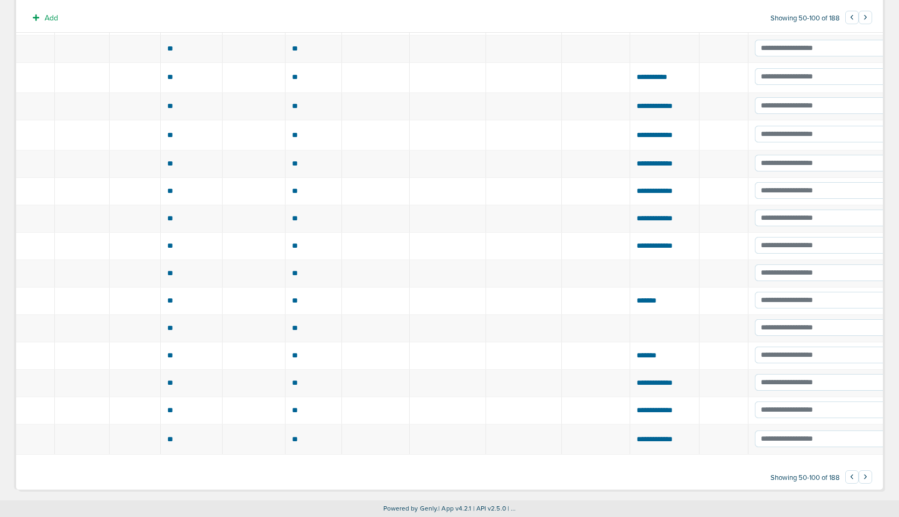
scroll to position [1241, 0]
click at [868, 479] on button "›" at bounding box center [865, 477] width 13 height 13
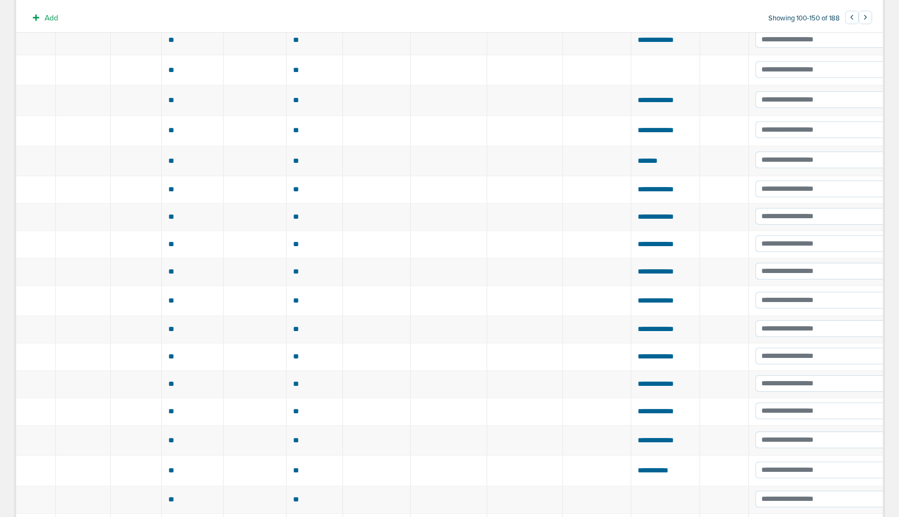
scroll to position [1231, 0]
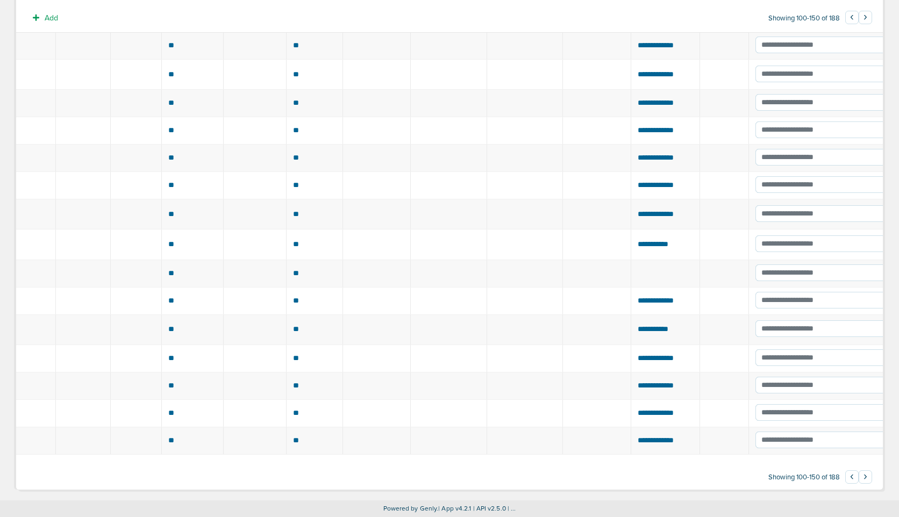
click at [867, 479] on button "›" at bounding box center [865, 477] width 13 height 13
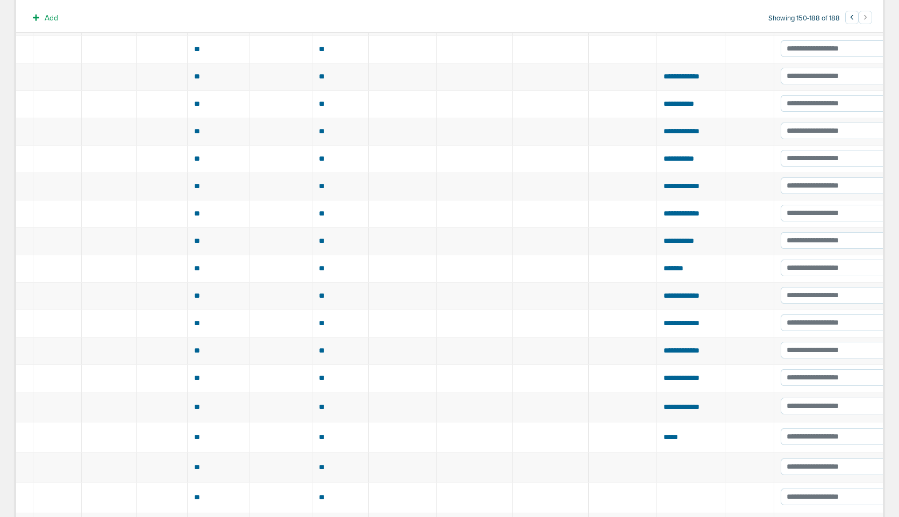
scroll to position [0, 0]
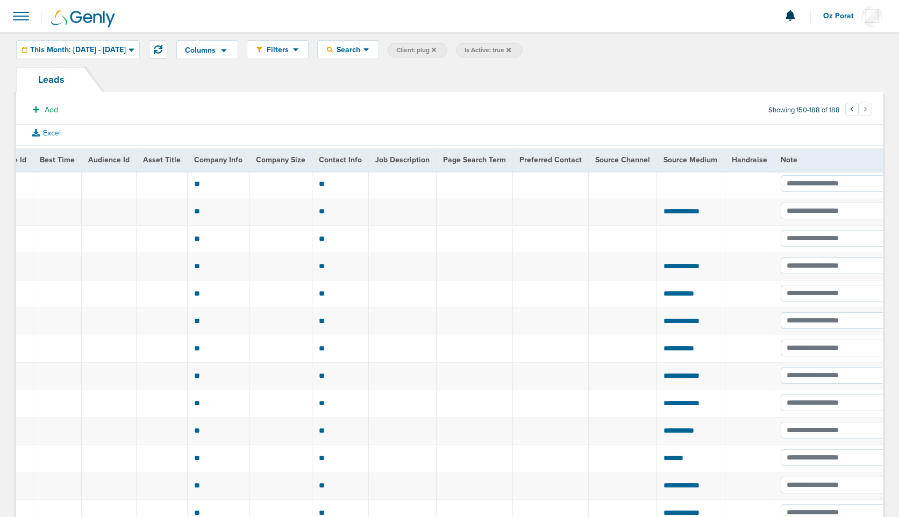
click at [849, 113] on button "‹" at bounding box center [852, 109] width 13 height 13
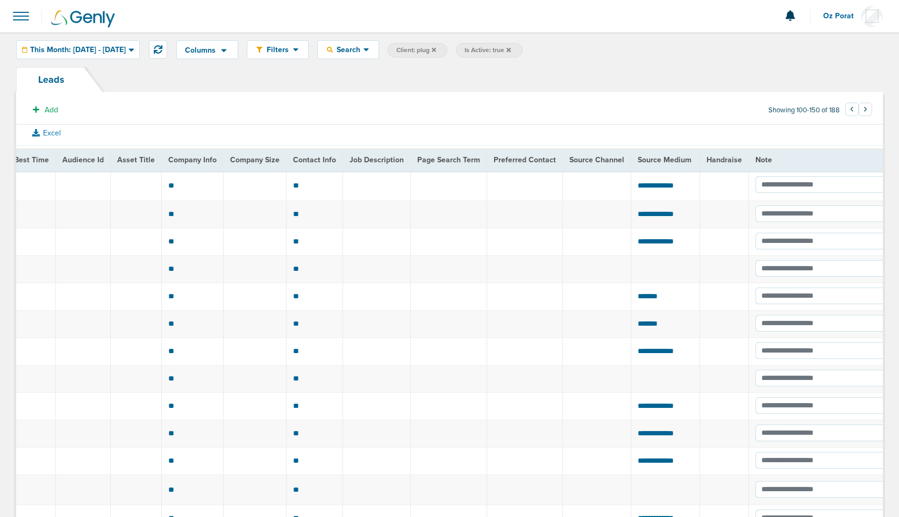
click at [849, 110] on button "‹" at bounding box center [852, 109] width 13 height 13
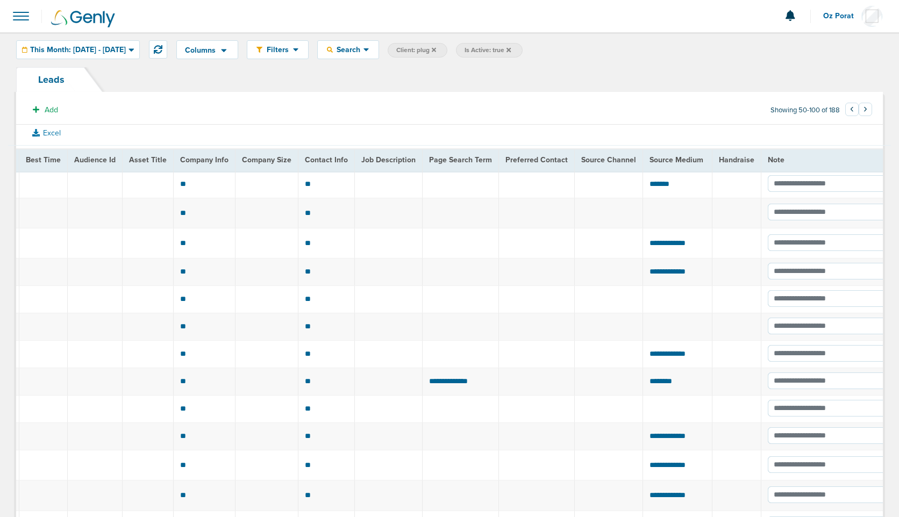
click at [849, 110] on button "‹" at bounding box center [852, 109] width 13 height 13
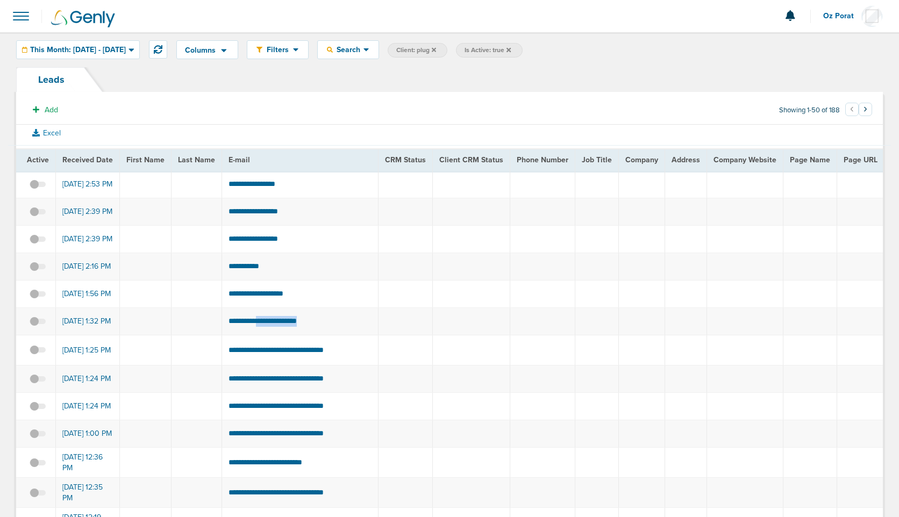
drag, startPoint x: 321, startPoint y: 337, endPoint x: 258, endPoint y: 336, distance: 62.9
click at [258, 335] on td "**********" at bounding box center [300, 321] width 157 height 27
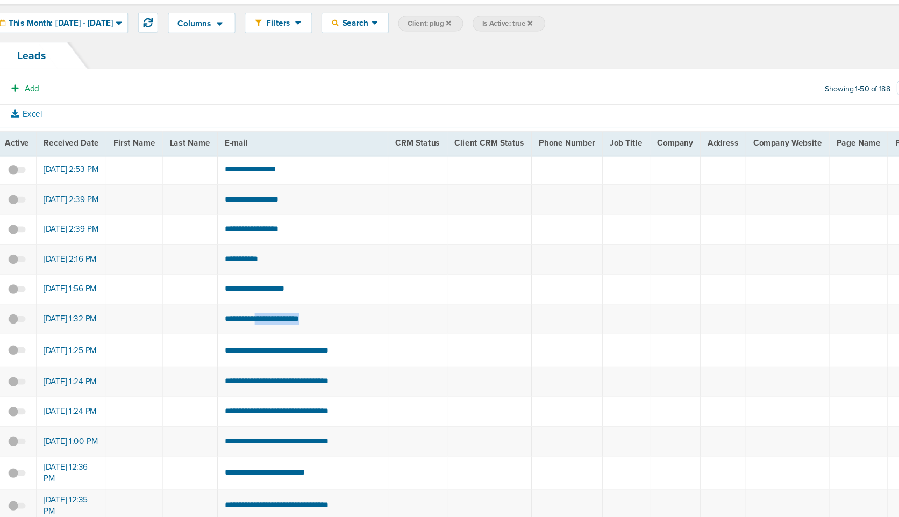
click at [324, 335] on td "**********" at bounding box center [300, 321] width 157 height 27
drag, startPoint x: 326, startPoint y: 336, endPoint x: 222, endPoint y: 334, distance: 104.4
click at [222, 334] on td "**********" at bounding box center [300, 321] width 157 height 27
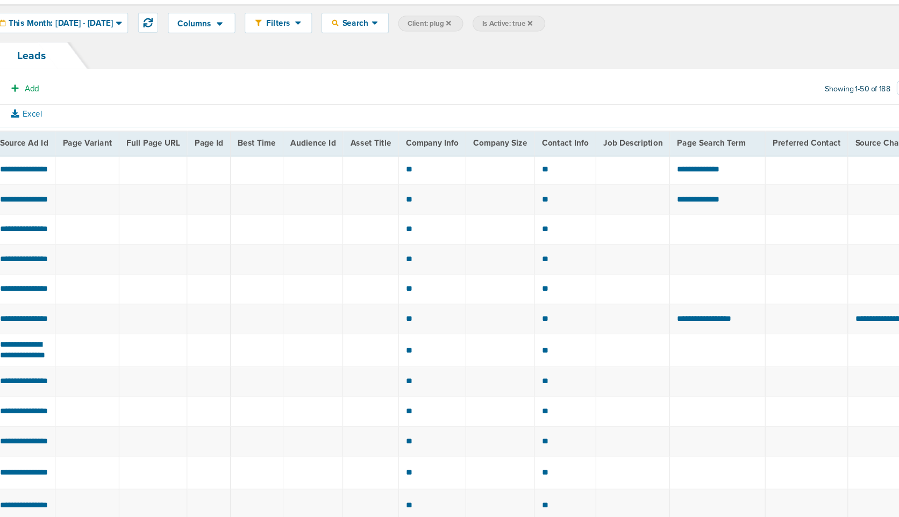
scroll to position [0, 1053]
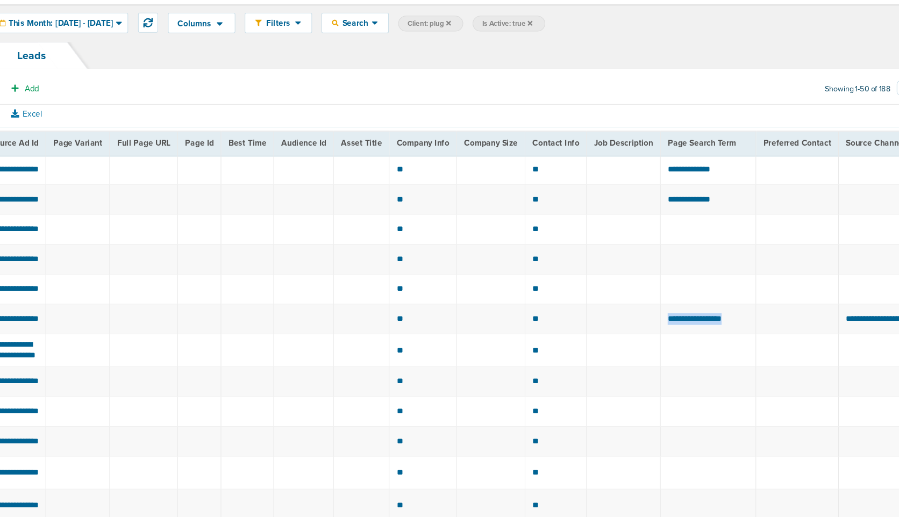
drag, startPoint x: 622, startPoint y: 336, endPoint x: 700, endPoint y: 340, distance: 78.7
click at [700, 335] on td "**********" at bounding box center [673, 321] width 88 height 27
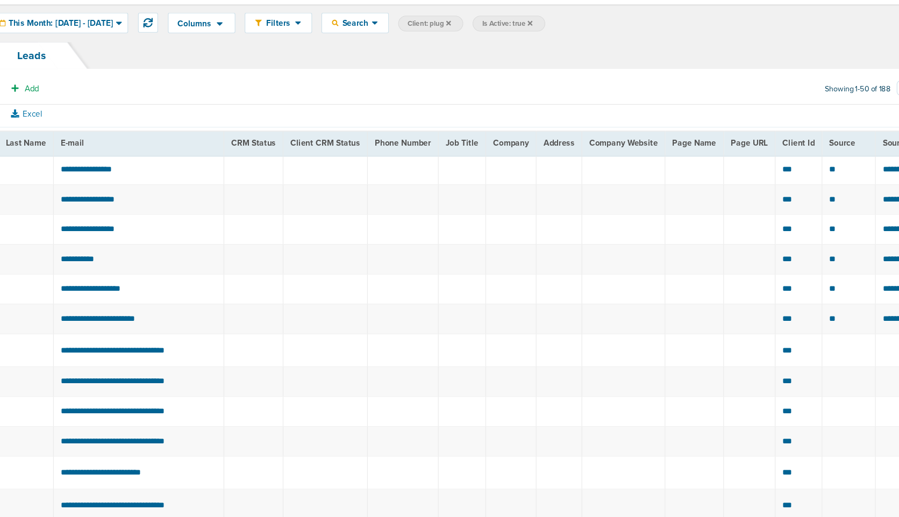
scroll to position [0, 0]
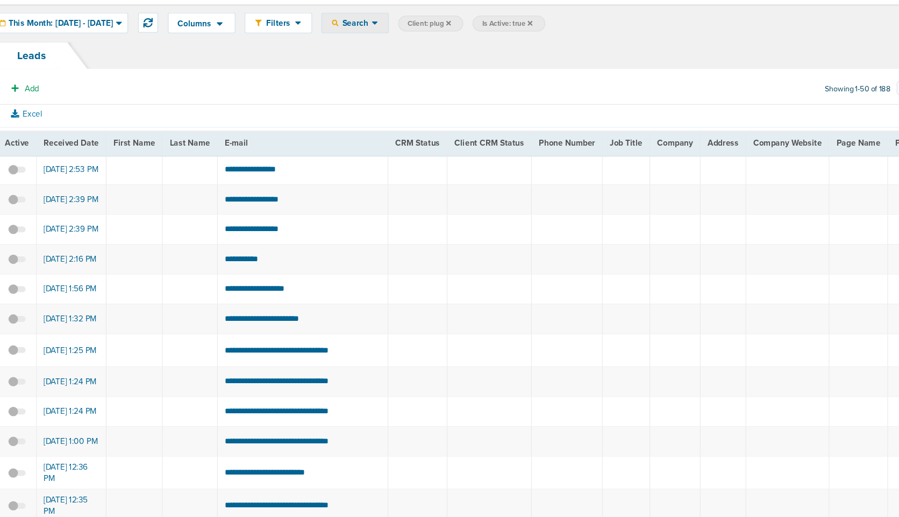
click at [364, 52] on span "Search" at bounding box center [348, 49] width 31 height 9
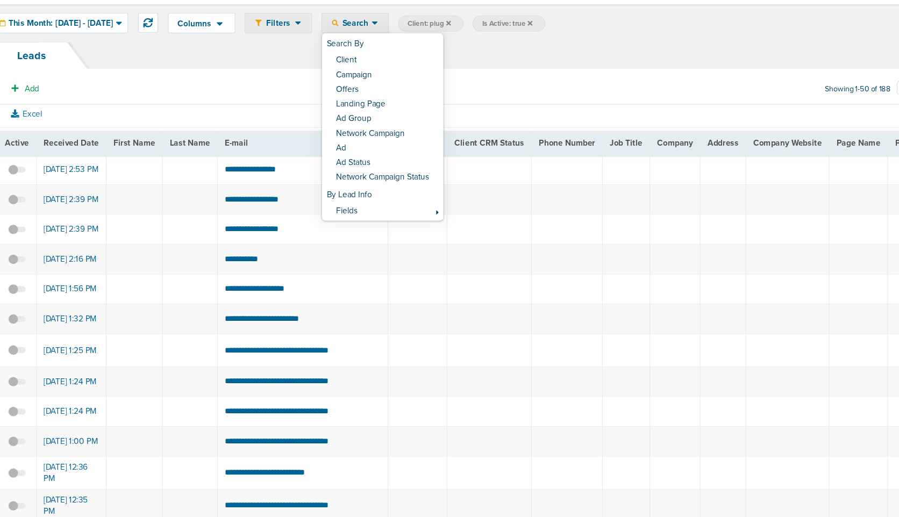
click at [293, 50] on span "Filters" at bounding box center [277, 49] width 31 height 9
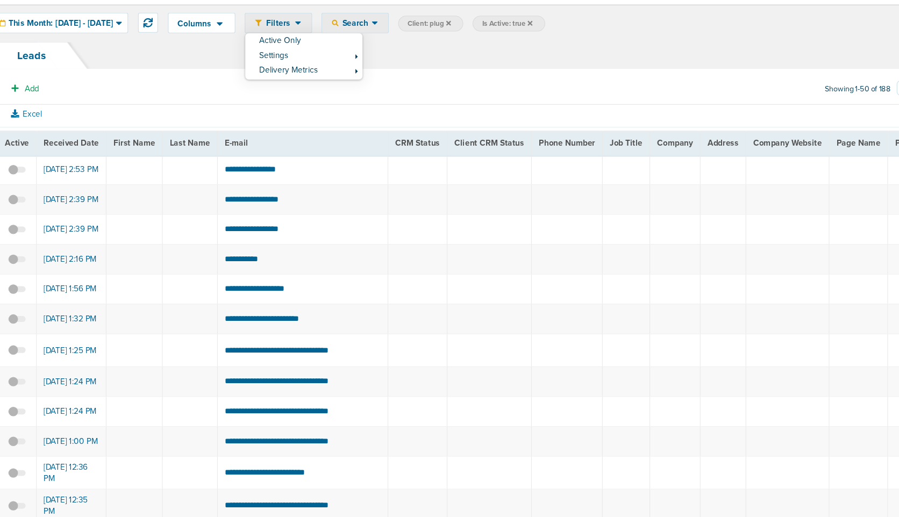
click at [364, 48] on span "Search" at bounding box center [348, 49] width 31 height 9
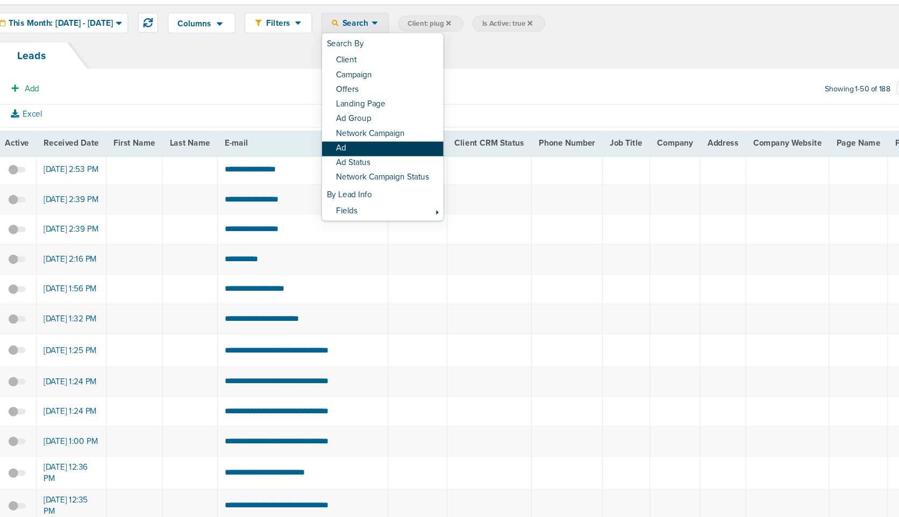
click at [385, 167] on link "Ad" at bounding box center [373, 165] width 111 height 13
select select "adCreativeName"
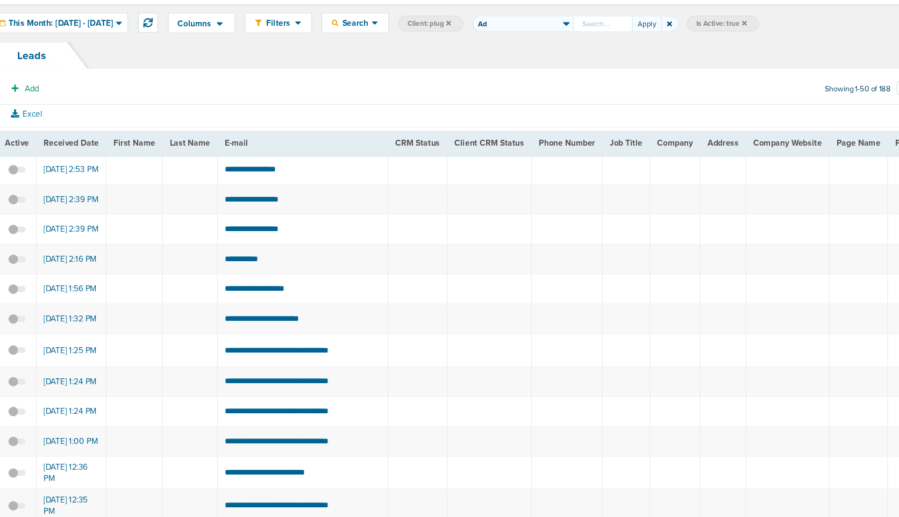
click at [602, 55] on input "text" at bounding box center [576, 50] width 54 height 15
type input "120231669636980021"
click at [629, 47] on button "Apply" at bounding box center [615, 50] width 27 height 15
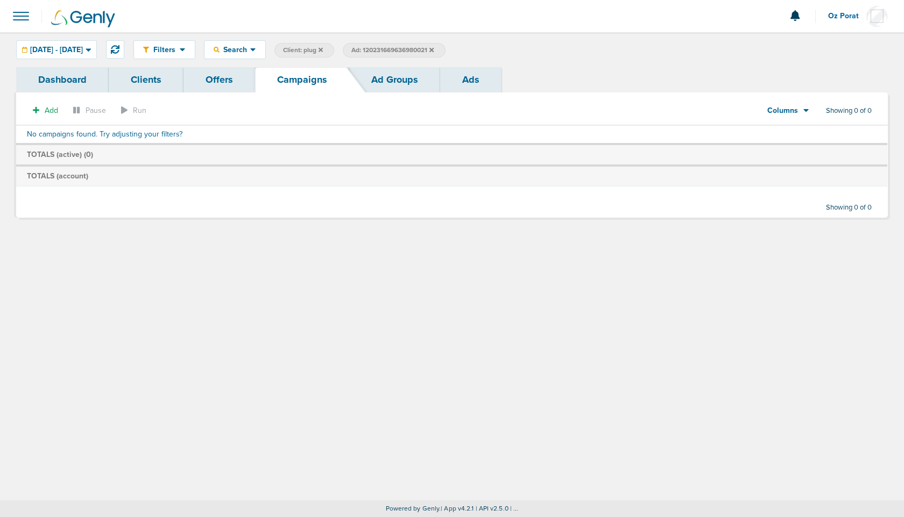
click at [445, 46] on label "Ad: 120231669636980021" at bounding box center [394, 50] width 102 height 15
click at [434, 48] on icon at bounding box center [431, 49] width 4 height 4
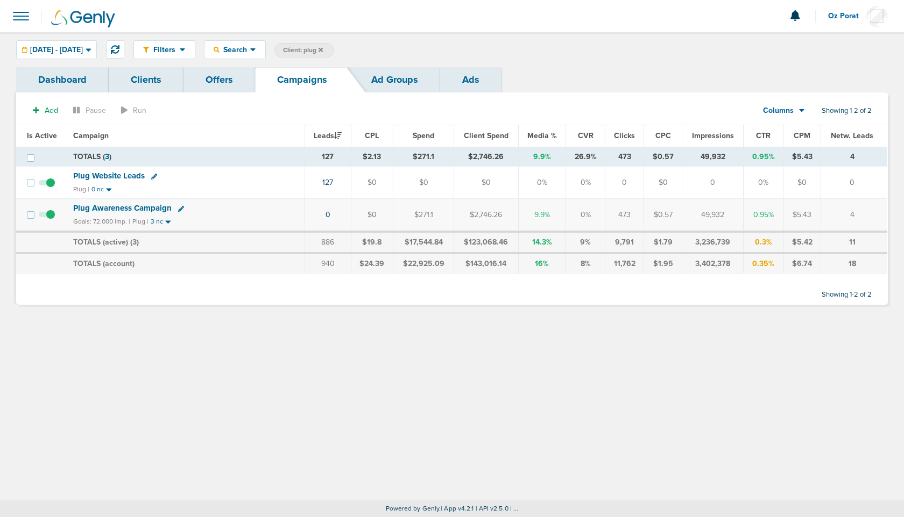
click at [472, 77] on link "Ads" at bounding box center [470, 79] width 61 height 25
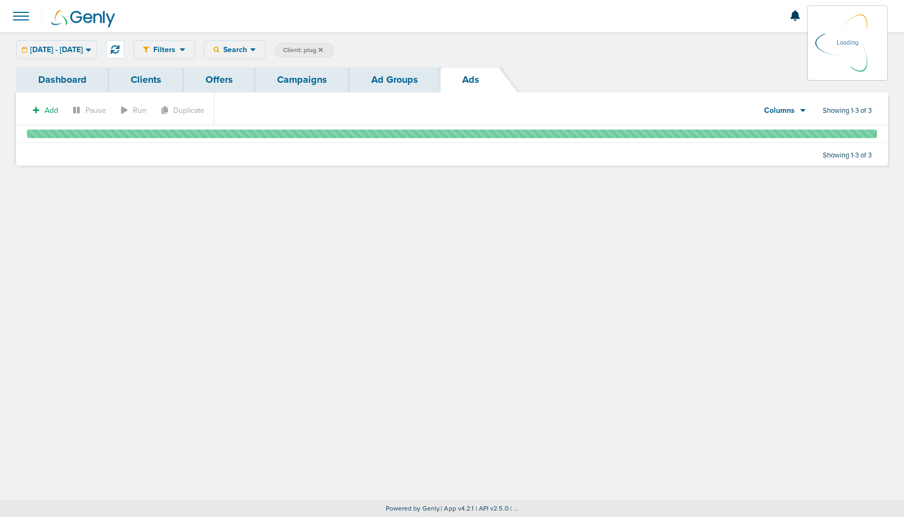
click at [400, 75] on link "Ad Groups" at bounding box center [394, 79] width 91 height 25
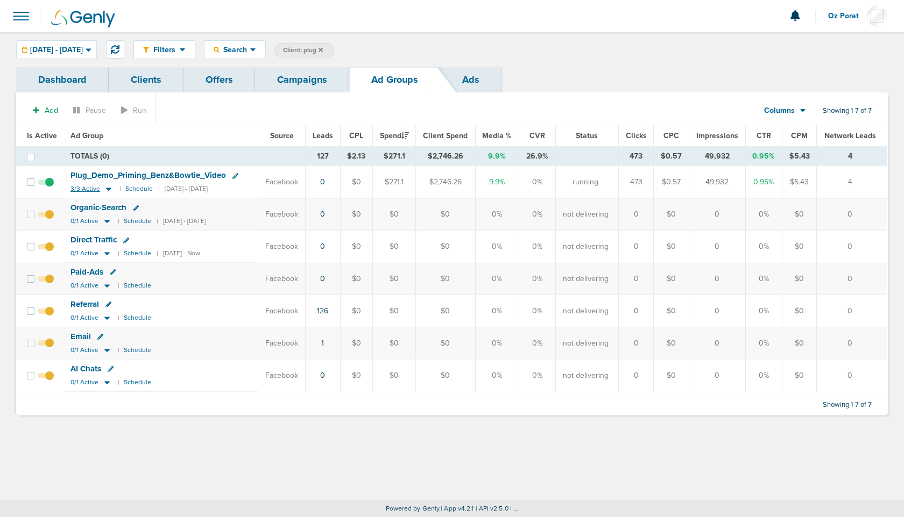
click at [80, 185] on span "3/3 Active" at bounding box center [85, 189] width 30 height 8
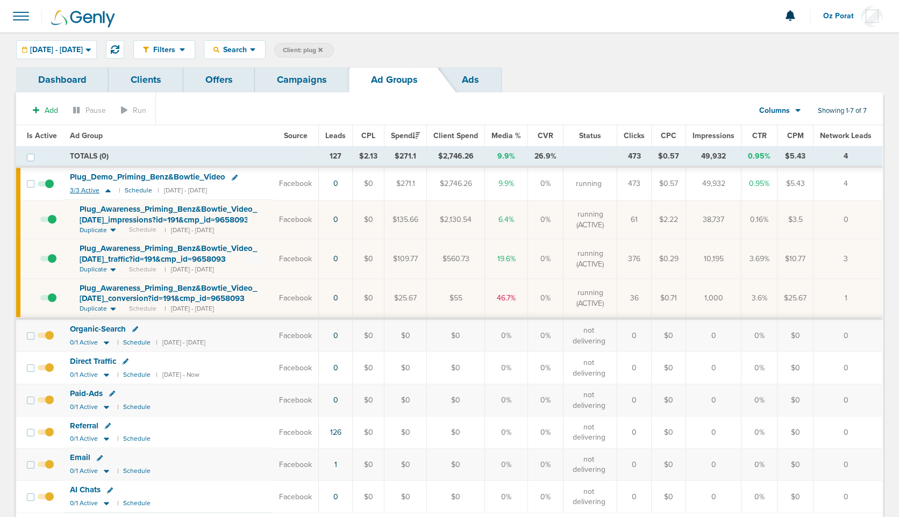
click at [80, 190] on span "3/3 Active" at bounding box center [85, 191] width 30 height 8
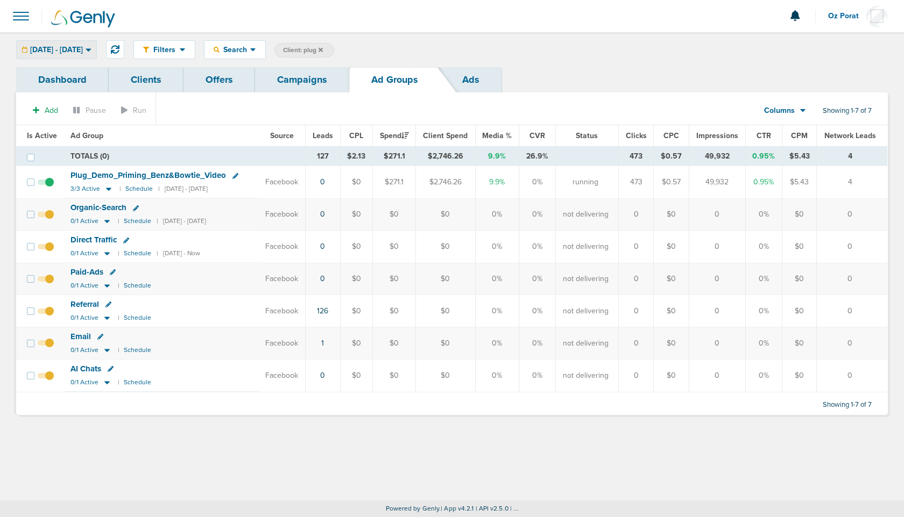
click at [83, 54] on span "08.01.2025 - 08.31.2025" at bounding box center [56, 50] width 53 height 8
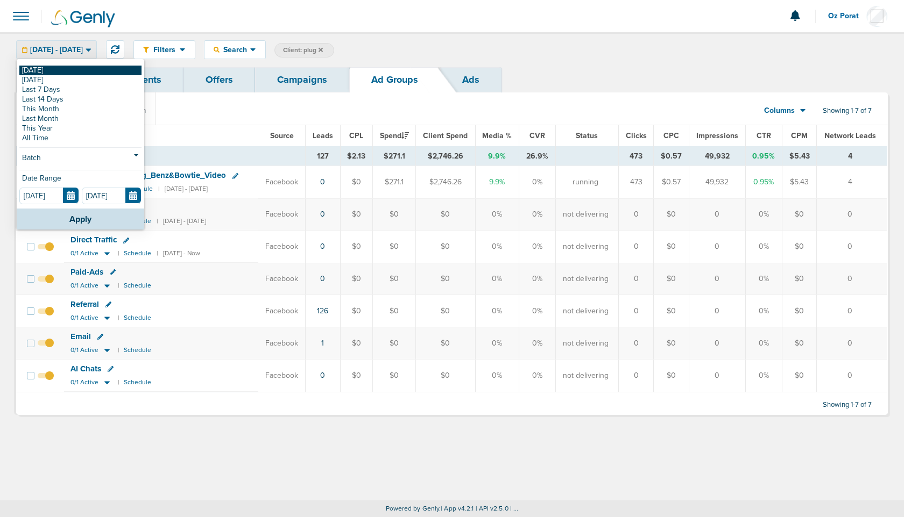
click at [75, 70] on link "[DATE]" at bounding box center [80, 71] width 122 height 10
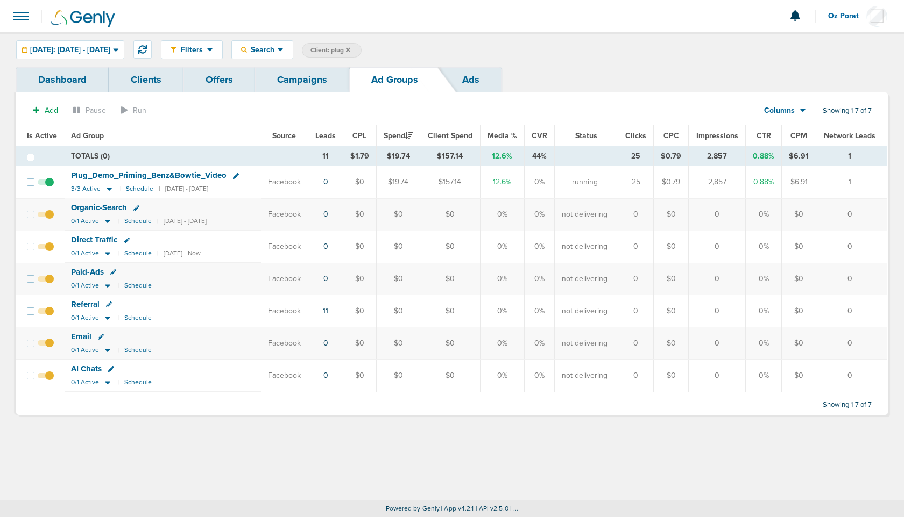
click at [328, 309] on link "11" at bounding box center [325, 311] width 5 height 9
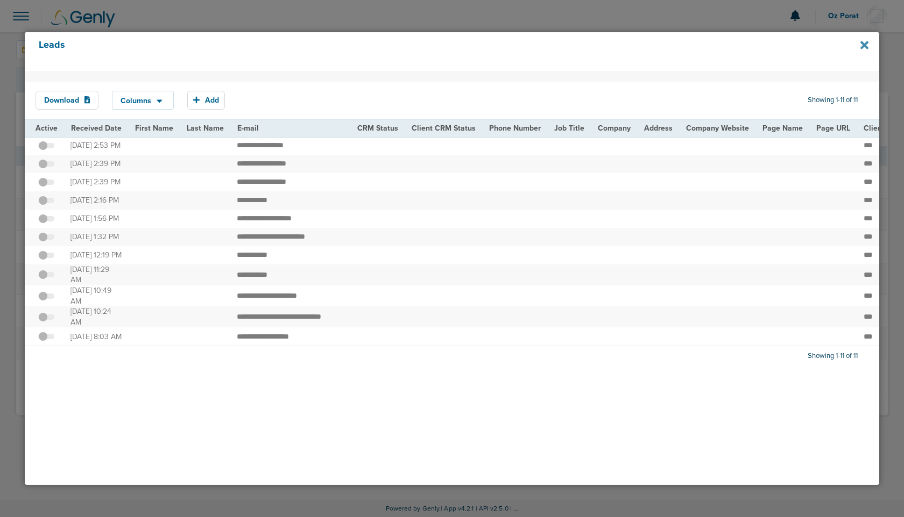
click at [866, 41] on icon at bounding box center [864, 45] width 8 height 12
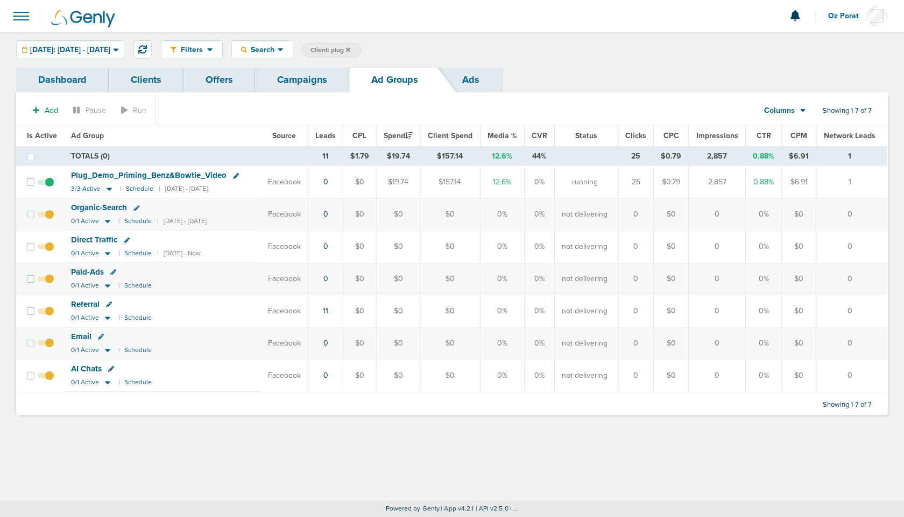
click at [25, 20] on span at bounding box center [21, 16] width 24 height 24
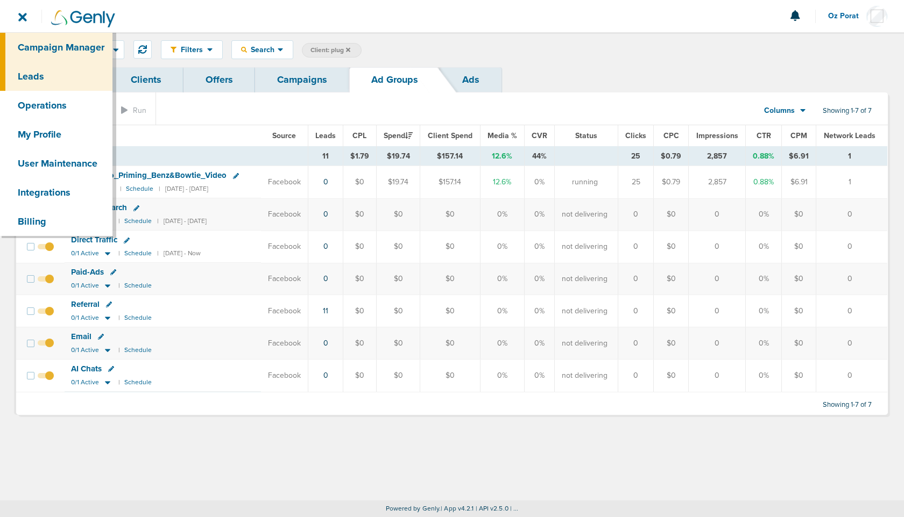
click at [34, 77] on link "Leads" at bounding box center [56, 76] width 112 height 29
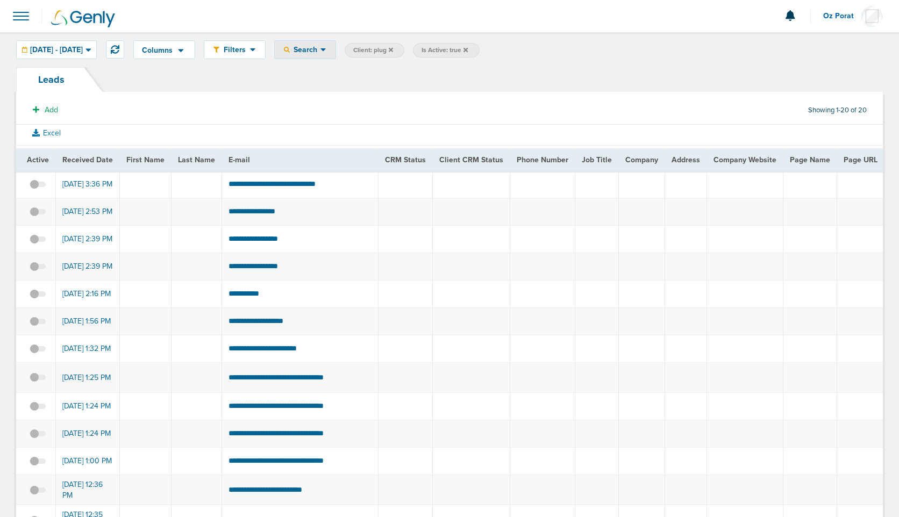
click at [336, 42] on div "Search" at bounding box center [305, 50] width 61 height 18
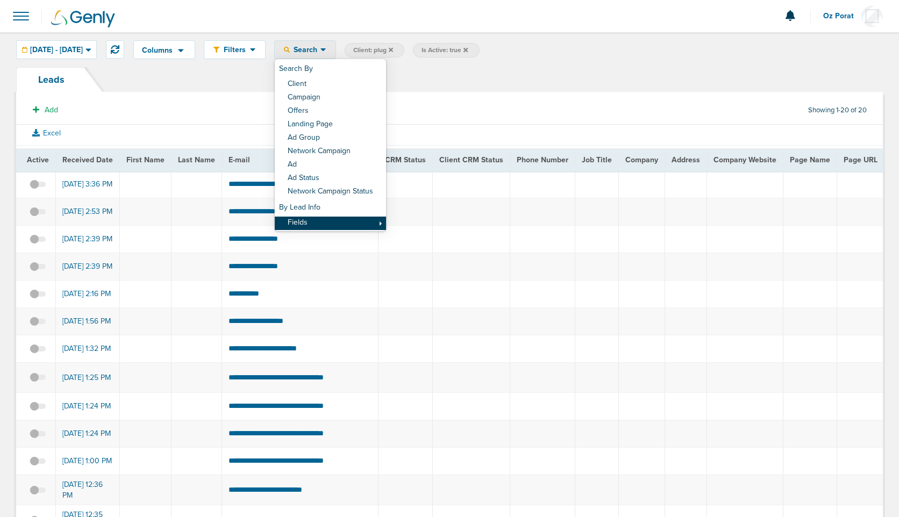
click at [339, 223] on link "Fields" at bounding box center [330, 223] width 111 height 13
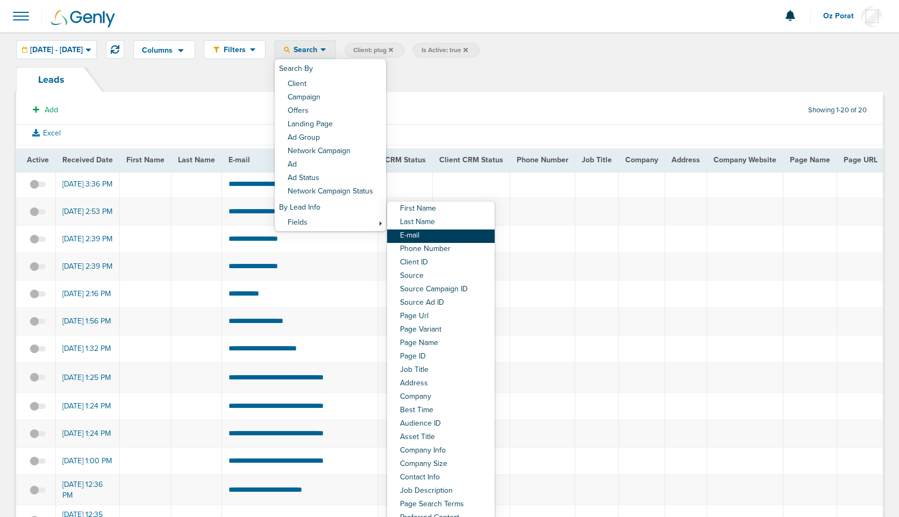
click at [472, 237] on link "E-mail" at bounding box center [441, 236] width 108 height 13
select select "email"
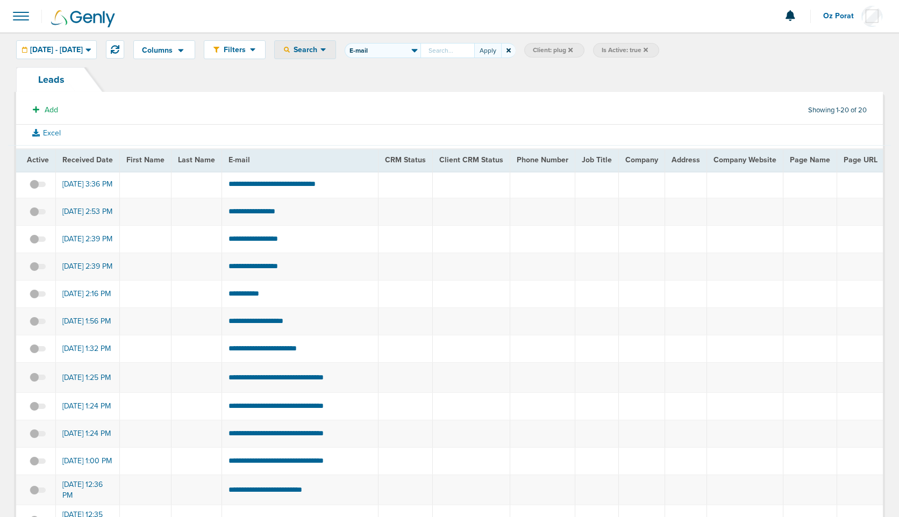
click at [474, 53] on input "First Name Last Name E-mail Phone Number Client ID Source Source Campaign ID So…" at bounding box center [448, 50] width 54 height 15
type input "ggaeta@matthewsauto.com"
click at [501, 49] on button "Apply" at bounding box center [487, 50] width 27 height 15
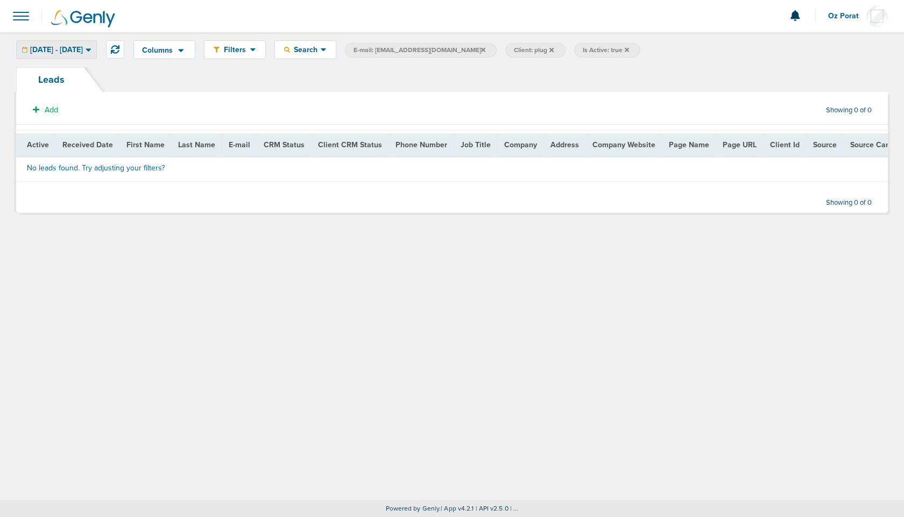
click at [87, 43] on div "[DATE] - [DATE]" at bounding box center [57, 50] width 80 height 18
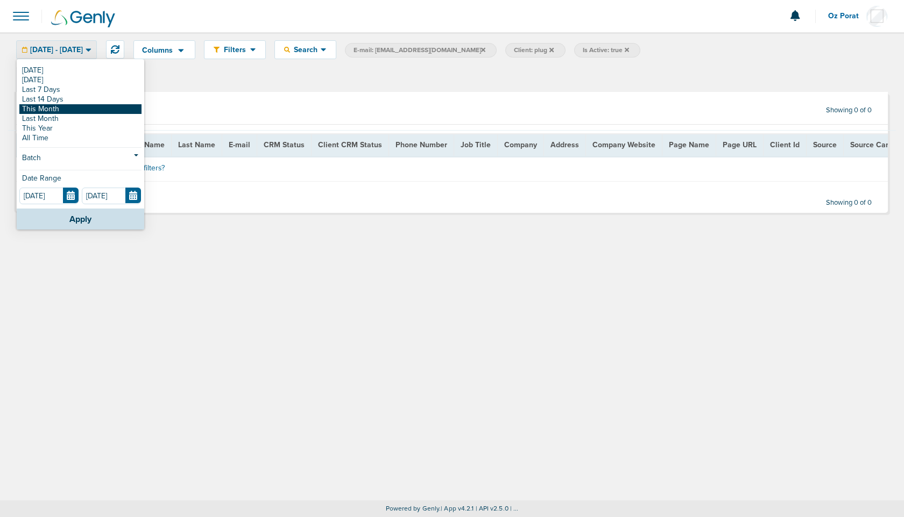
click at [52, 109] on link "This Month" at bounding box center [80, 109] width 122 height 10
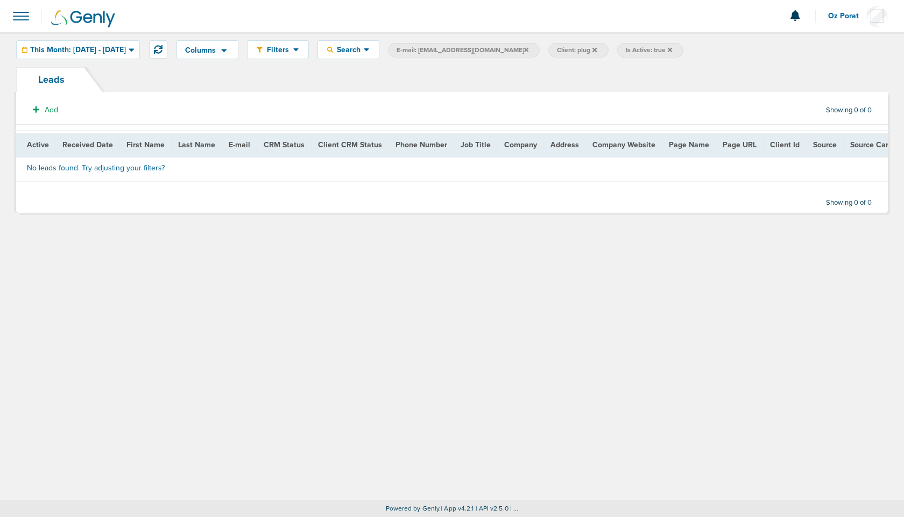
click at [507, 48] on span "E-mail: ggaeta@matthewsauto.com" at bounding box center [462, 50] width 132 height 9
select select "email"
click at [517, 52] on input "ggaeta@matthewsauto.com" at bounding box center [491, 50] width 54 height 15
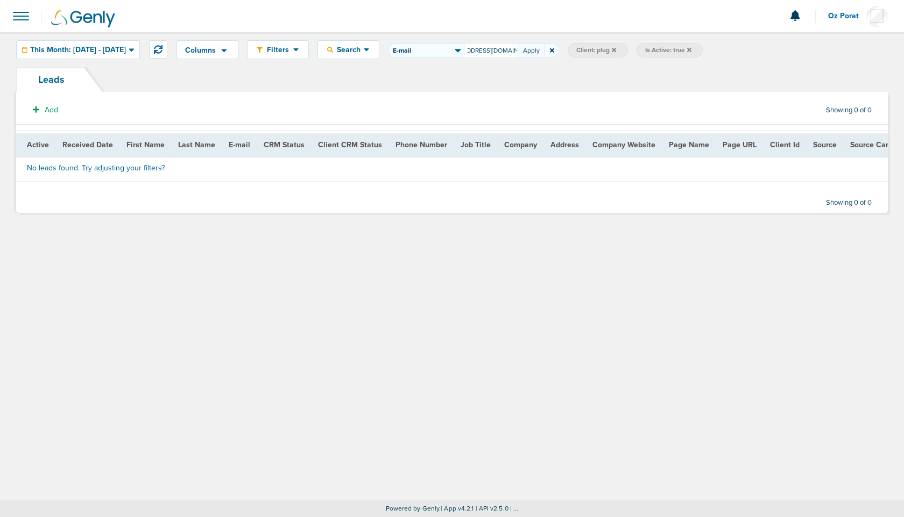
click at [517, 52] on input "ggaeta@matthewsauto.com" at bounding box center [491, 50] width 54 height 15
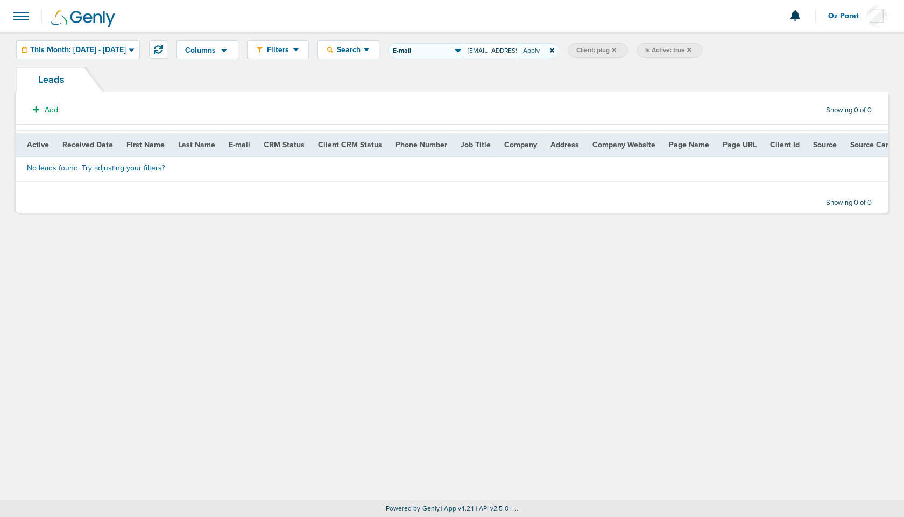
click at [517, 52] on input "ggaeta@matthewsauto.com" at bounding box center [491, 50] width 54 height 15
click at [672, 48] on icon at bounding box center [670, 49] width 4 height 4
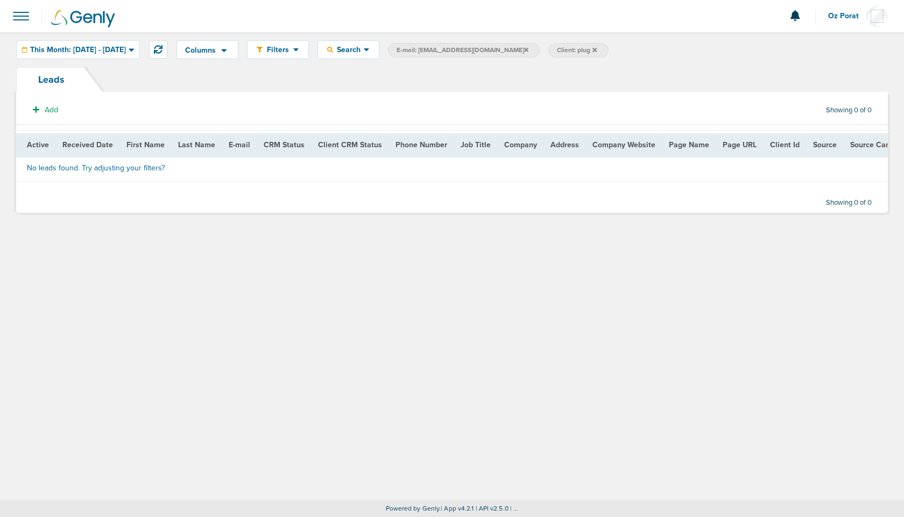
click at [597, 47] on icon at bounding box center [594, 50] width 4 height 6
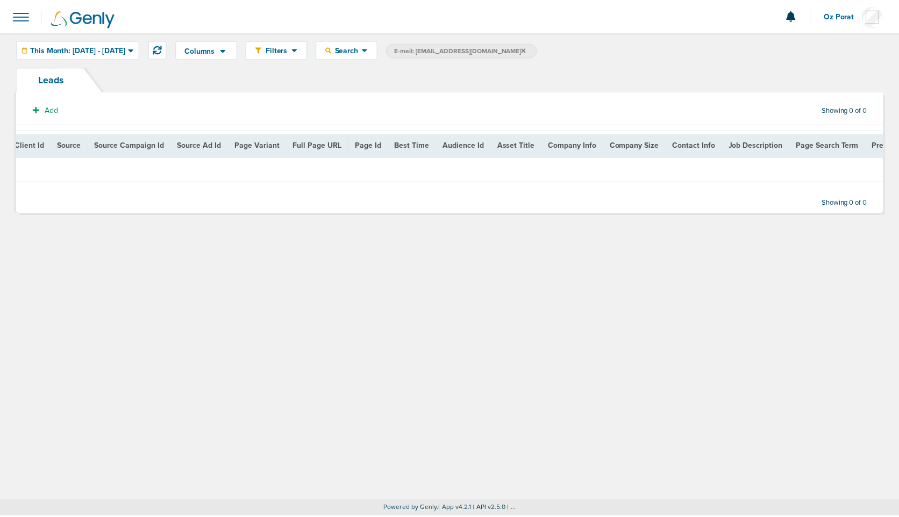
scroll to position [0, 734]
click at [364, 52] on span "Search" at bounding box center [348, 49] width 31 height 9
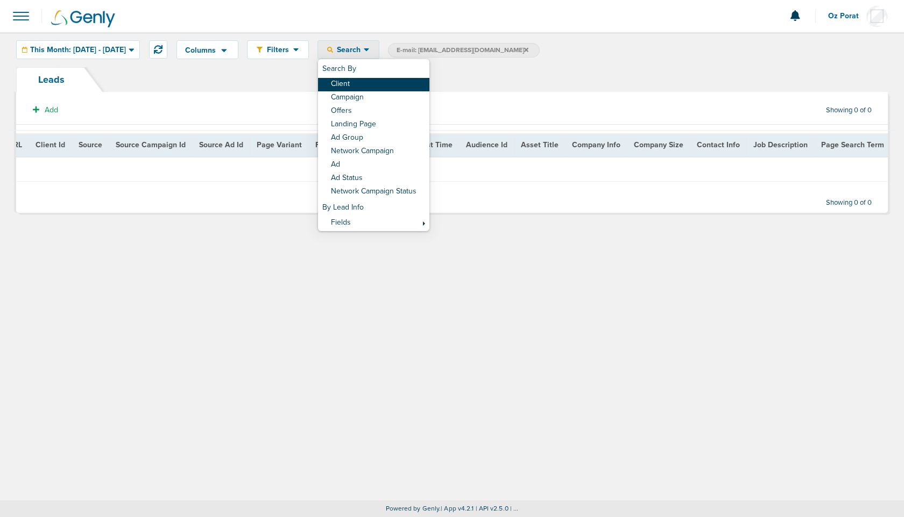
click at [379, 83] on link "Client" at bounding box center [373, 84] width 111 height 13
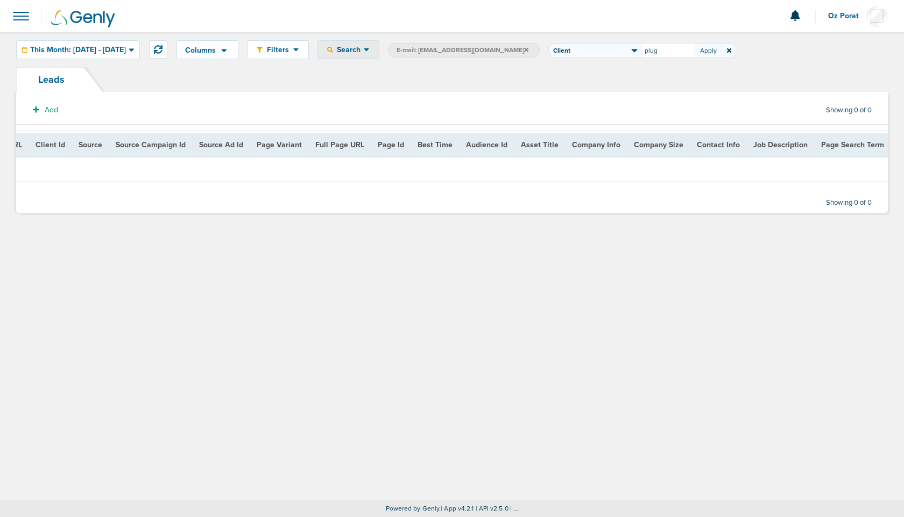
type input "plug"
click at [536, 46] on label "E-mail: ggaeta@matthewsauto.com" at bounding box center [464, 50] width 152 height 15
click at [528, 49] on icon at bounding box center [526, 50] width 4 height 6
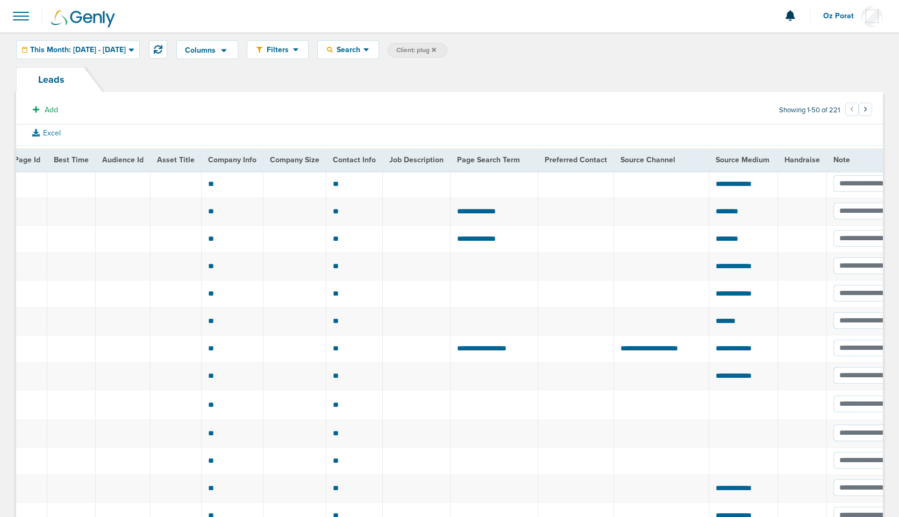
scroll to position [0, 1323]
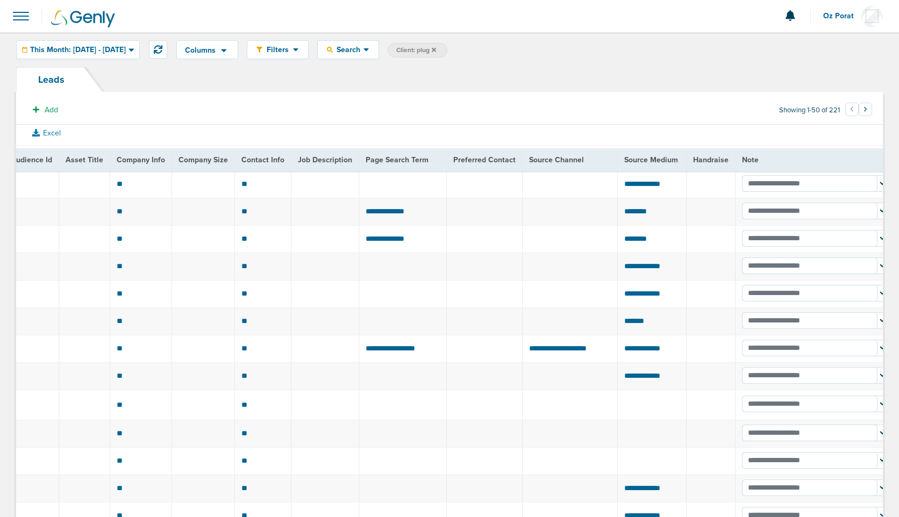
drag, startPoint x: 518, startPoint y: 158, endPoint x: 579, endPoint y: 165, distance: 61.7
click at [579, 165] on th "Source Channel" at bounding box center [570, 160] width 95 height 22
copy th "ource Channel"
drag, startPoint x: 516, startPoint y: 159, endPoint x: 584, endPoint y: 165, distance: 68.6
click at [584, 165] on th "Source Channel" at bounding box center [570, 160] width 95 height 22
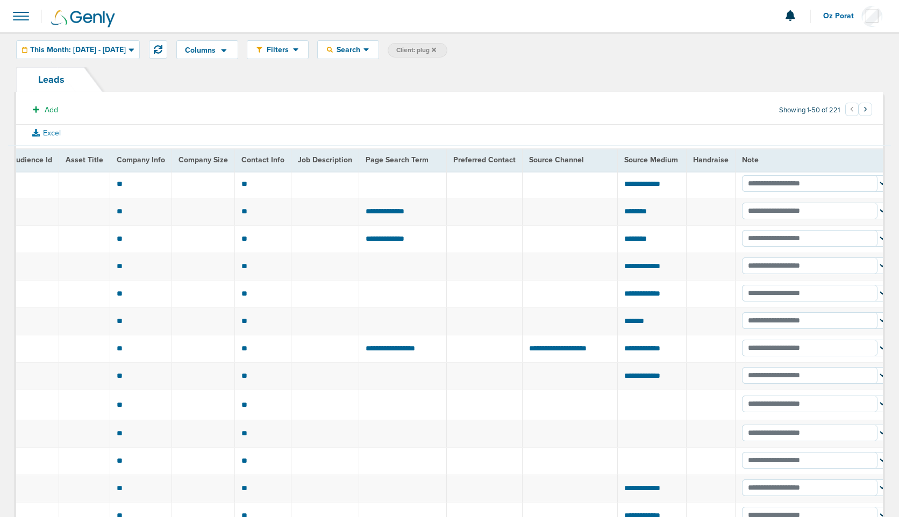
copy th "Source Channel"
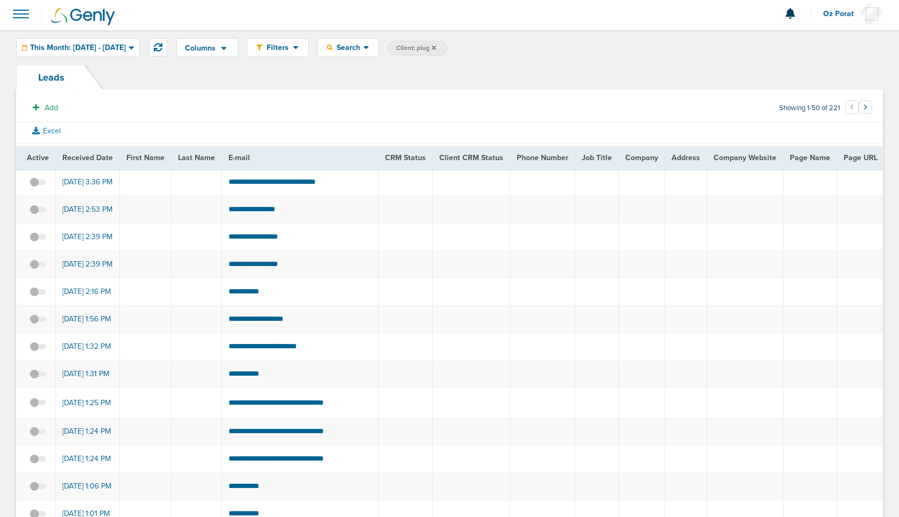
scroll to position [0, 0]
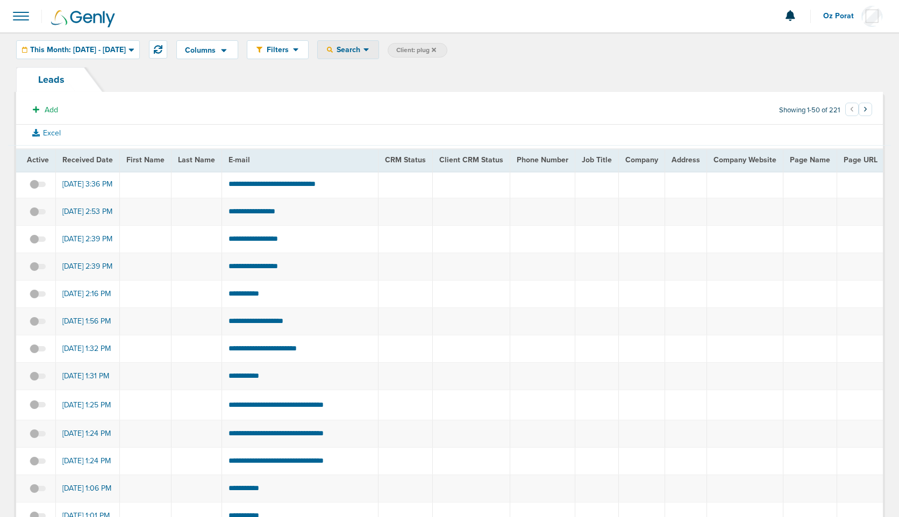
click at [364, 52] on span "Search" at bounding box center [348, 49] width 31 height 9
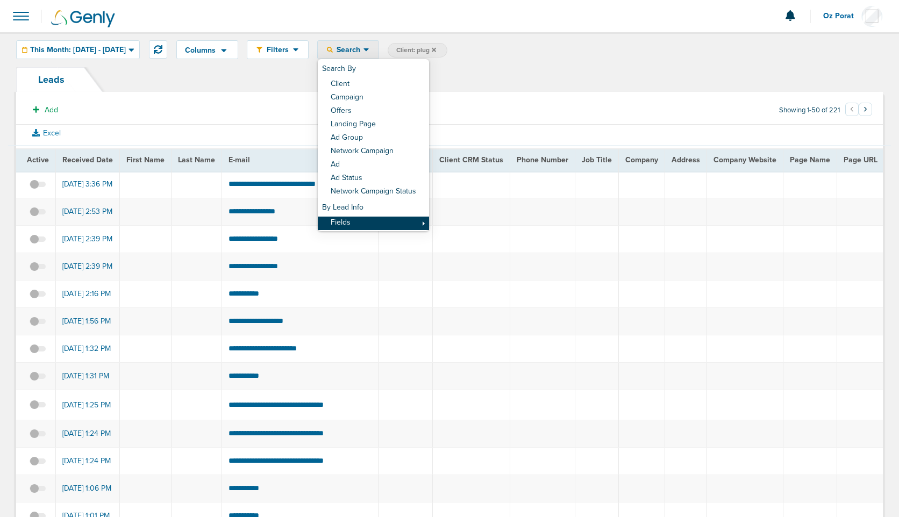
click at [389, 226] on link "Fields" at bounding box center [373, 223] width 111 height 13
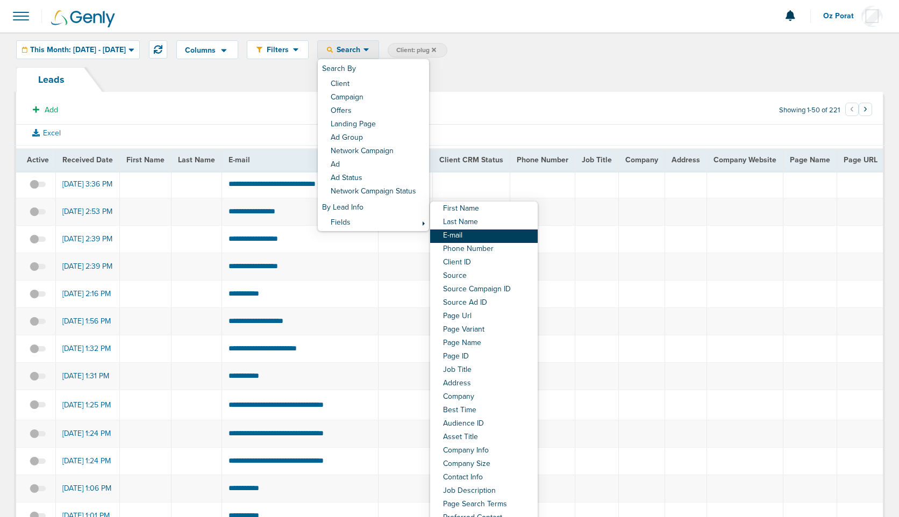
click at [494, 240] on link "E-mail" at bounding box center [484, 236] width 108 height 13
select select "email"
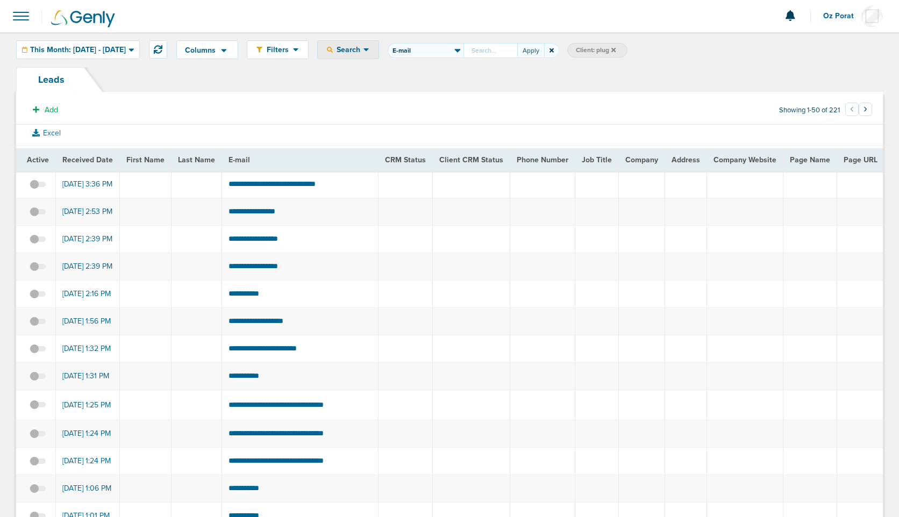
click at [517, 46] on input "First Name Last Name E-mail Phone Number Client ID Source Source Campaign ID So…" at bounding box center [491, 50] width 54 height 15
type input "shaun@osseoauto.com"
click at [544, 49] on button "Apply" at bounding box center [530, 50] width 27 height 15
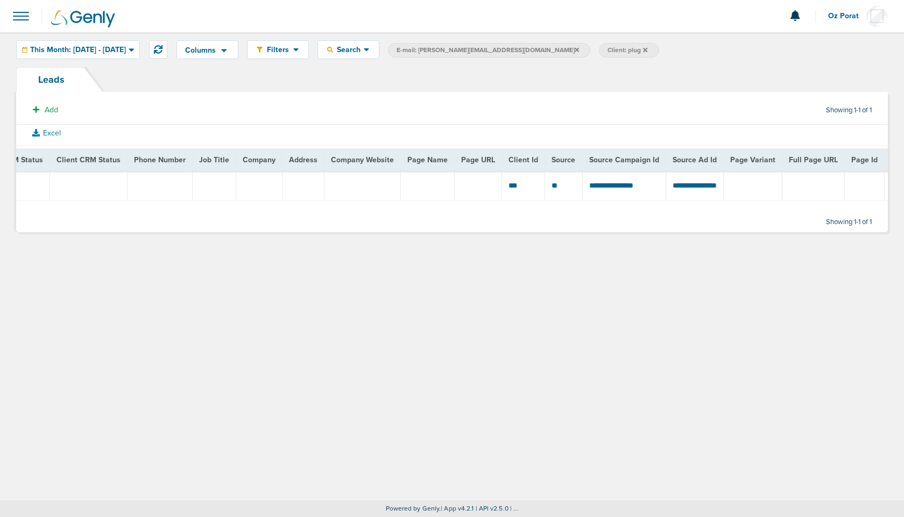
scroll to position [0, 316]
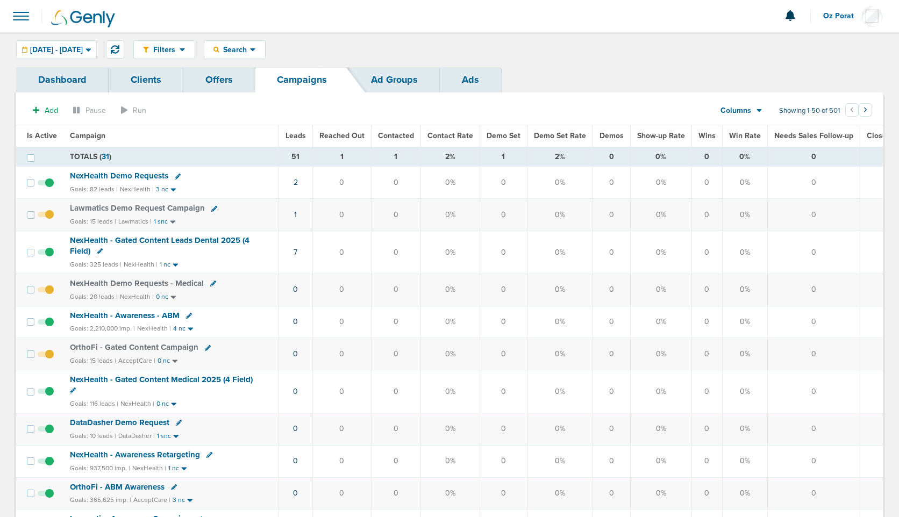
click at [292, 136] on span "Leads" at bounding box center [296, 135] width 20 height 9
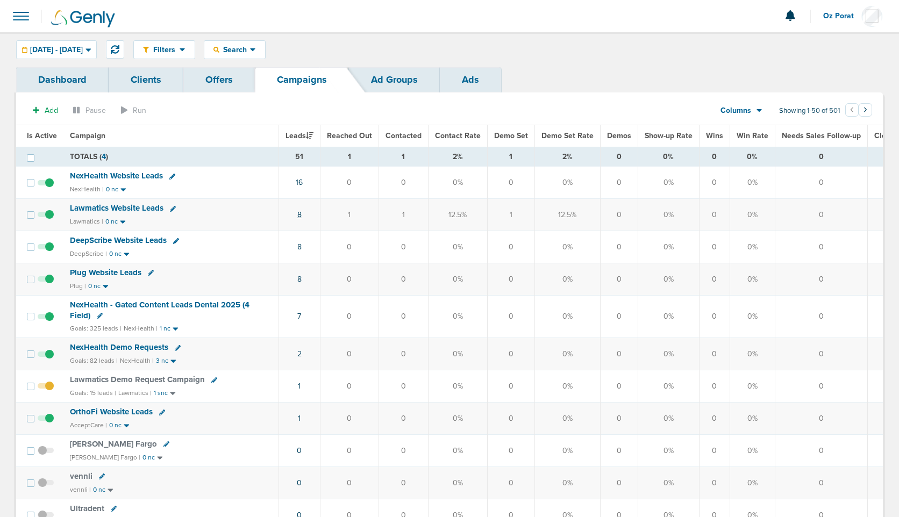
click at [299, 214] on link "8" at bounding box center [299, 214] width 4 height 9
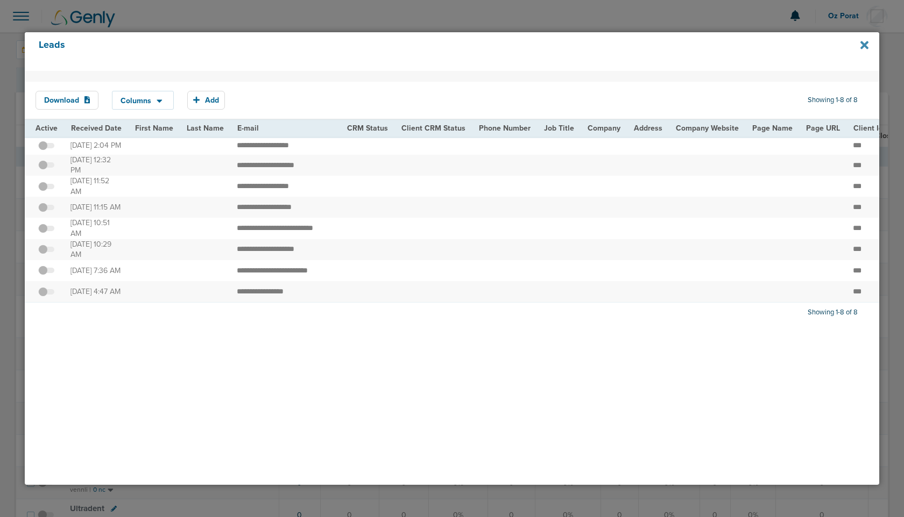
click at [865, 45] on icon at bounding box center [864, 45] width 8 height 8
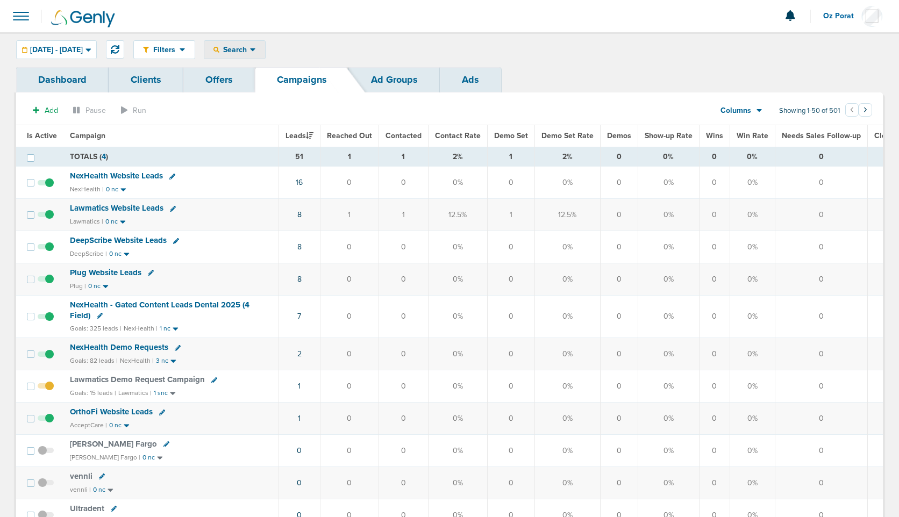
click at [250, 52] on span "Search" at bounding box center [234, 49] width 31 height 9
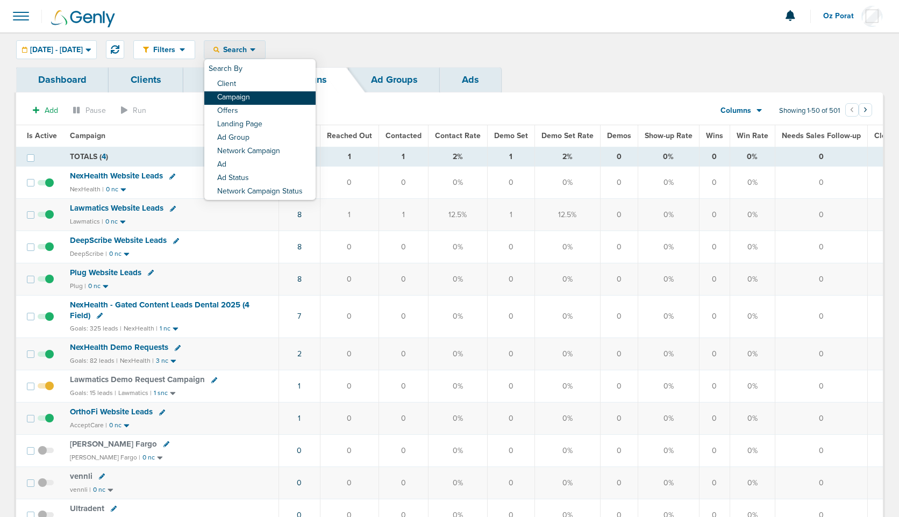
click at [271, 93] on link "Campaign" at bounding box center [259, 97] width 111 height 13
select select "cmpName"
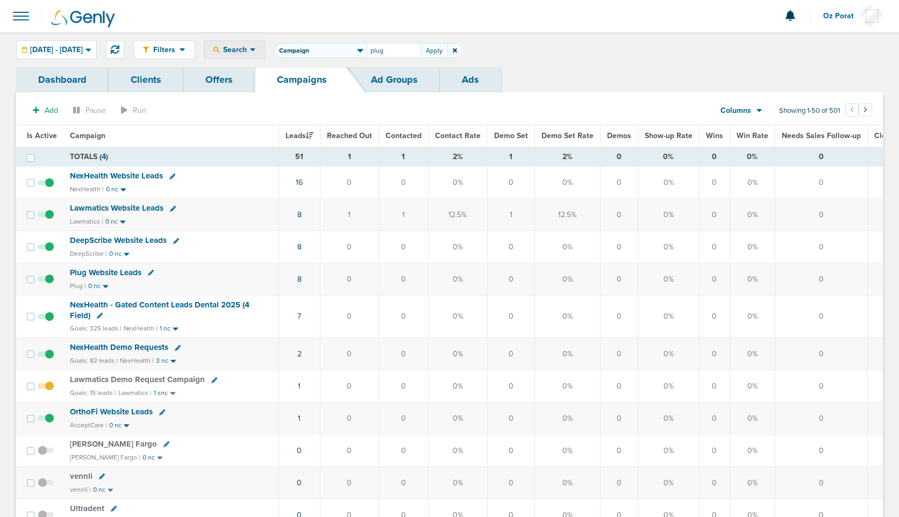
type input "plug"
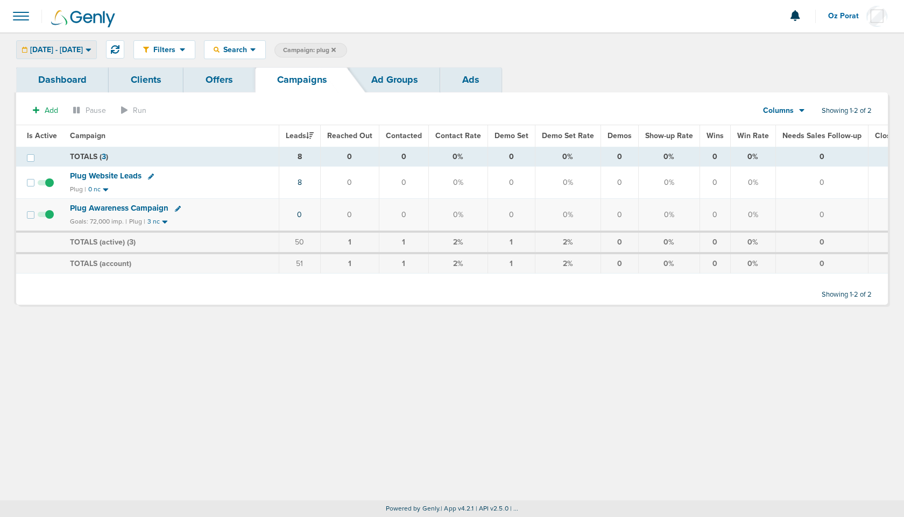
click at [83, 46] on span "[DATE] - [DATE]" at bounding box center [56, 50] width 53 height 8
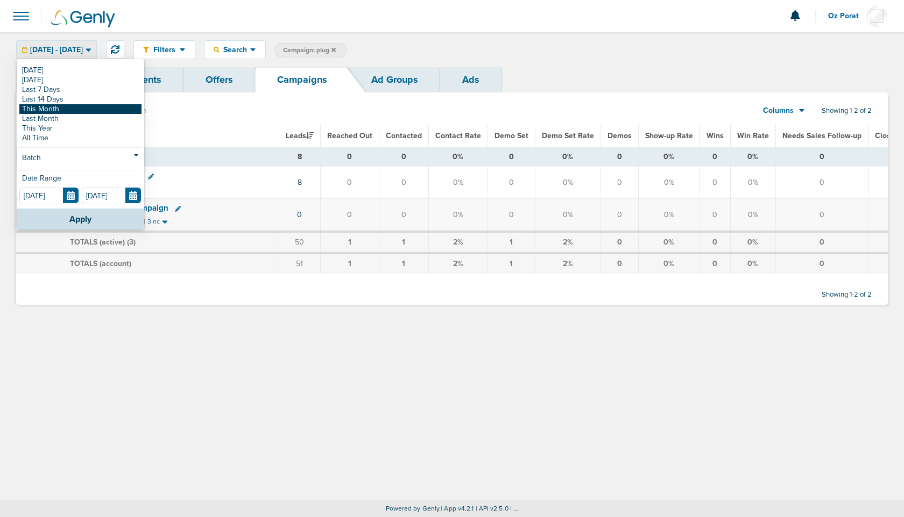
click at [59, 107] on link "This Month" at bounding box center [80, 109] width 122 height 10
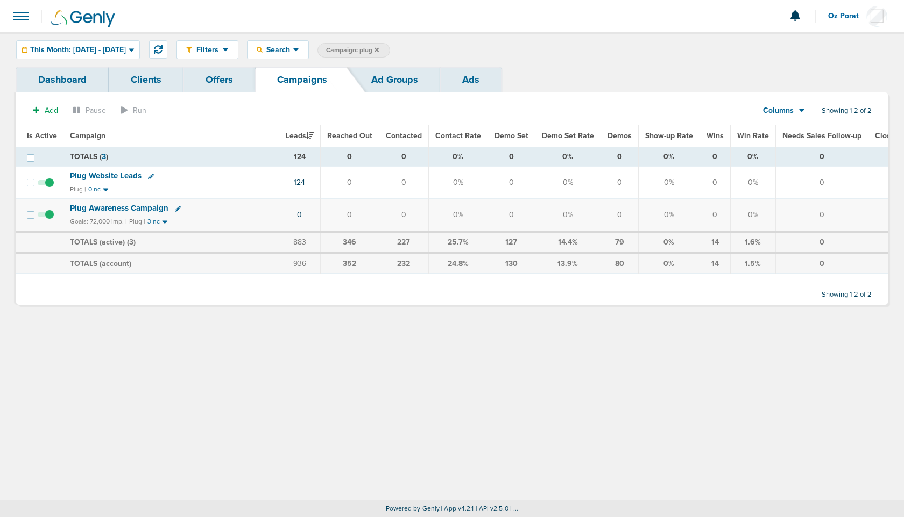
click at [790, 111] on span "Columns" at bounding box center [778, 110] width 31 height 11
click at [792, 129] on link "Media Stats" at bounding box center [808, 129] width 108 height 13
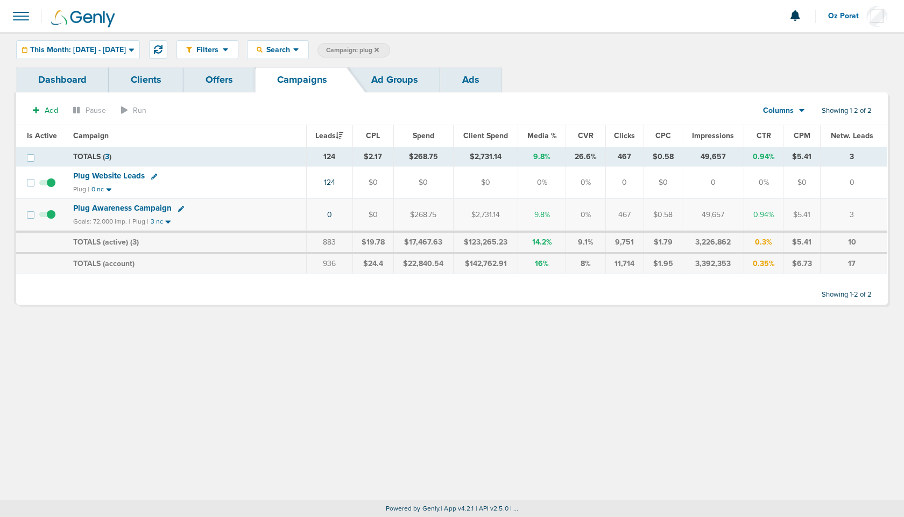
drag, startPoint x: 704, startPoint y: 214, endPoint x: 741, endPoint y: 216, distance: 37.2
click at [741, 216] on td "49,657" at bounding box center [713, 215] width 62 height 33
click at [701, 211] on td "49,657" at bounding box center [713, 215] width 62 height 33
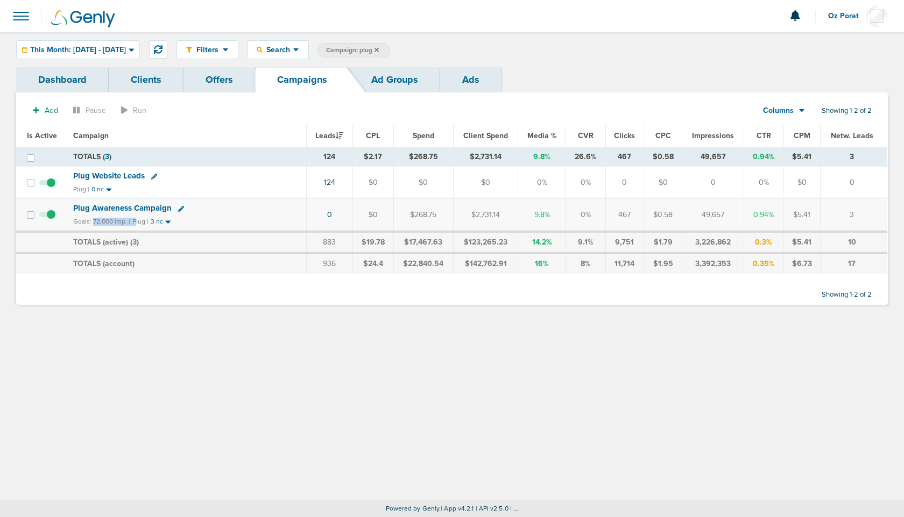
drag, startPoint x: 91, startPoint y: 222, endPoint x: 134, endPoint y: 222, distance: 42.5
click at [134, 222] on div "Goals: 72,000 imp. | Plug | 3 nc" at bounding box center [186, 221] width 226 height 9
click at [258, 293] on div at bounding box center [451, 293] width 871 height 23
drag, startPoint x: 754, startPoint y: 216, endPoint x: 788, endPoint y: 217, distance: 34.4
click at [788, 217] on tr "Plug Awareness Campaign Goals: 72,000 imp. | Plug | 3 nc 0 $0 $268.75 $2,731.14…" at bounding box center [451, 215] width 871 height 33
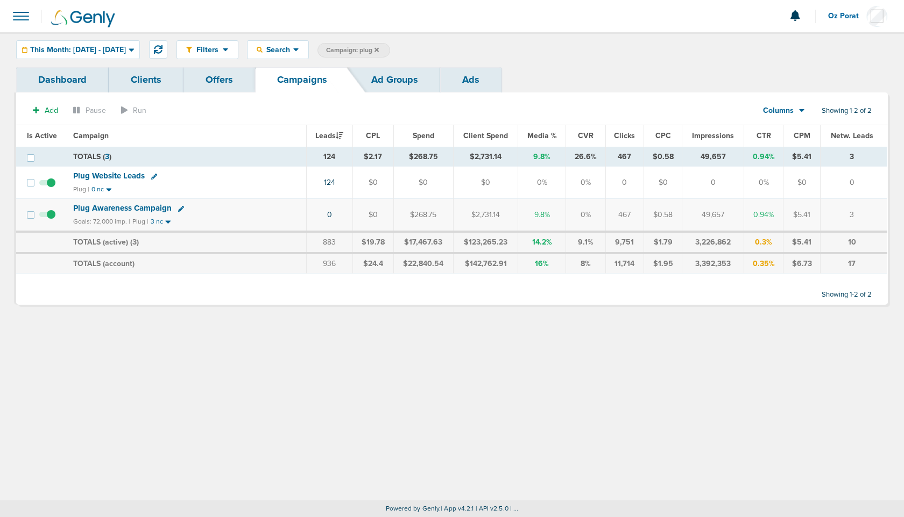
click at [473, 83] on link "Ads" at bounding box center [470, 79] width 61 height 25
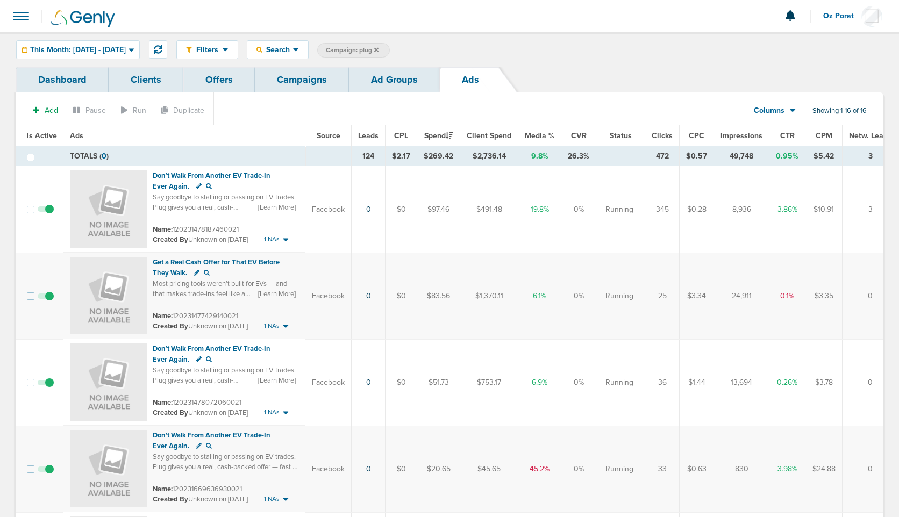
click at [388, 76] on link "Ad Groups" at bounding box center [394, 79] width 91 height 25
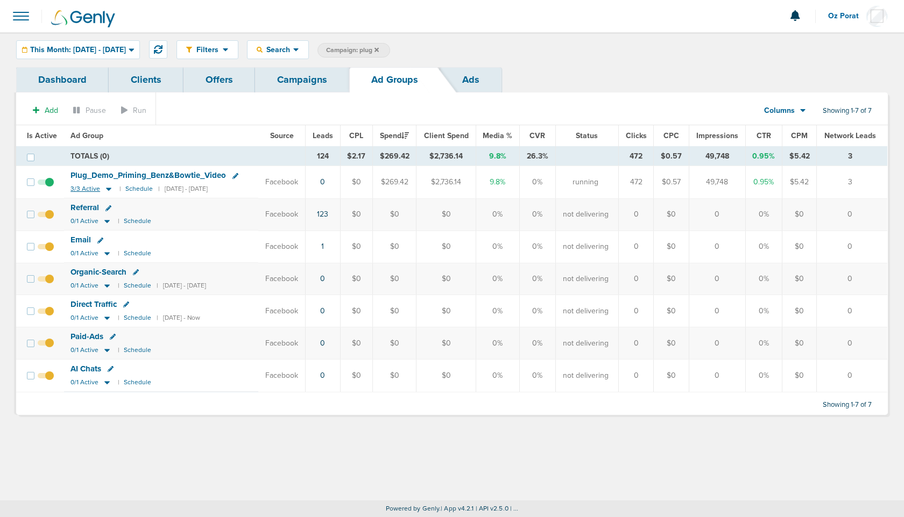
click at [81, 189] on span "3/3 Active" at bounding box center [85, 189] width 30 height 8
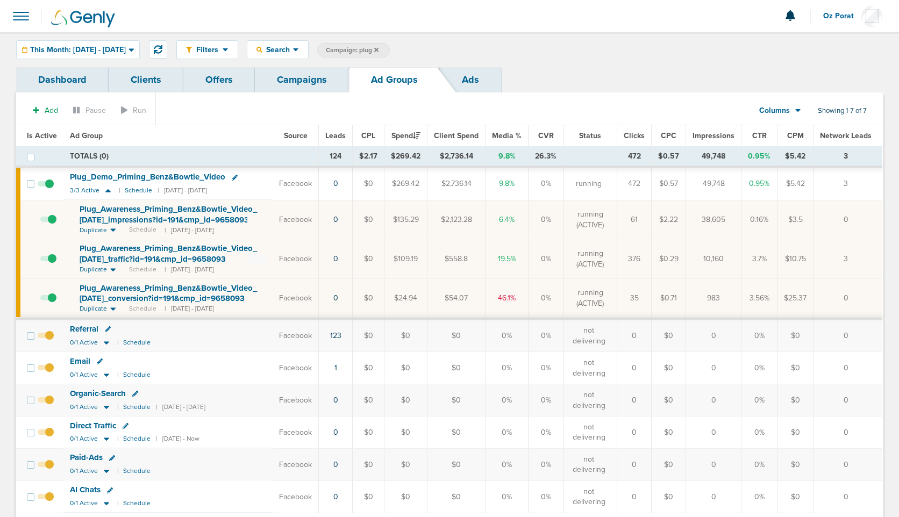
drag, startPoint x: 748, startPoint y: 264, endPoint x: 799, endPoint y: 266, distance: 50.6
click at [799, 266] on tr "Plug_ Awareness_ Priming_ Benz&Bowtie_ Video_ [DATE]_ traffic?id=191&cmp_ id=96…" at bounding box center [449, 258] width 867 height 39
click at [760, 260] on td "3.7%" at bounding box center [760, 258] width 36 height 39
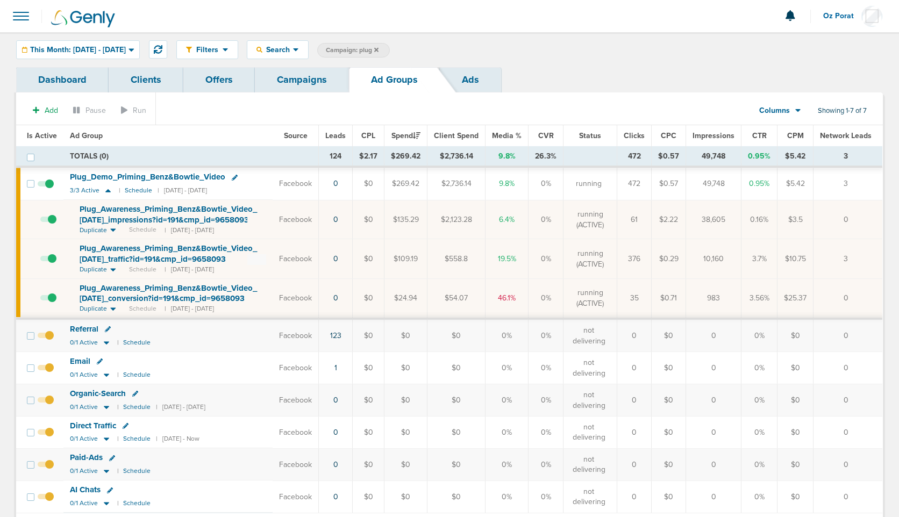
click at [761, 258] on td "3.7%" at bounding box center [760, 258] width 36 height 39
click at [757, 293] on td "3.56%" at bounding box center [760, 299] width 36 height 40
drag, startPoint x: 750, startPoint y: 301, endPoint x: 787, endPoint y: 301, distance: 37.7
click at [787, 301] on tr "Plug_ Awareness_ Priming_ Benz&Bowtie_ Video_ [DATE]_ conversion?id=191&cmp_ id…" at bounding box center [449, 299] width 867 height 40
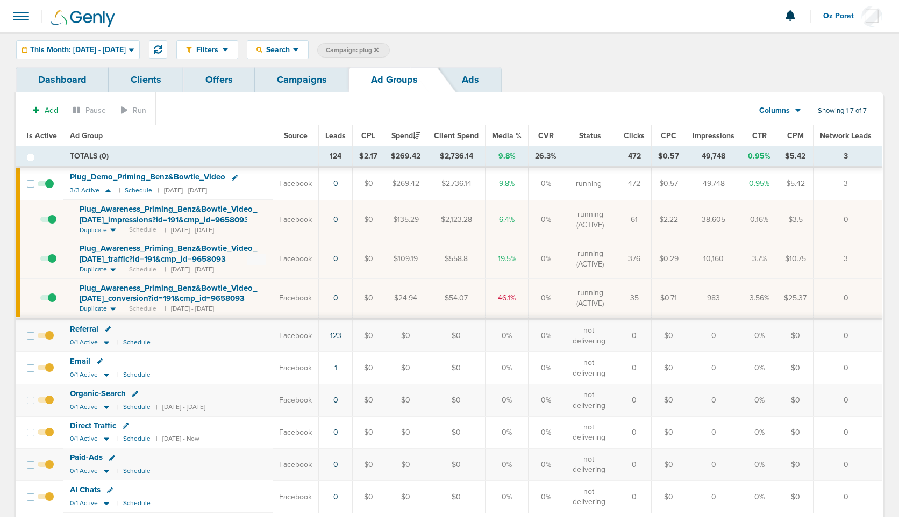
click at [210, 291] on span "Plug_ Awareness_ Priming_ Benz&Bowtie_ Video_ [DATE]_ conversion?id=191&cmp_ id…" at bounding box center [169, 293] width 178 height 20
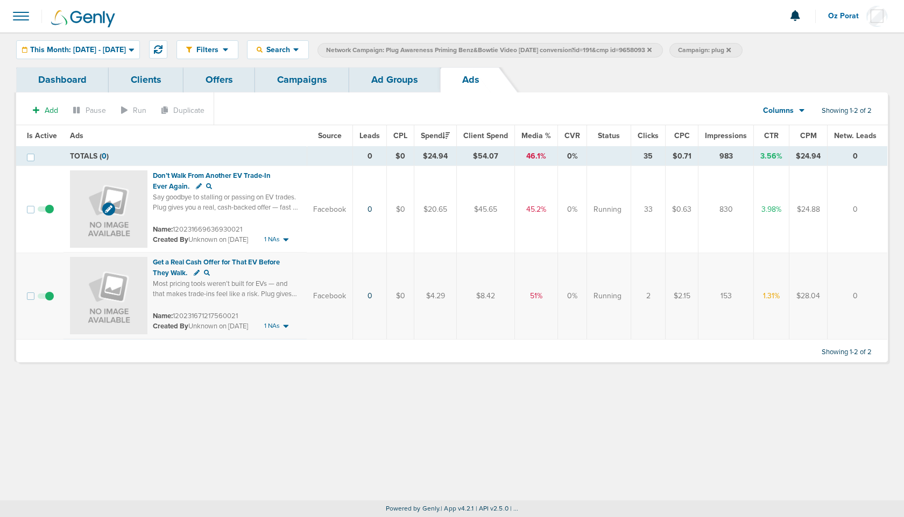
click at [105, 190] on img at bounding box center [108, 209] width 77 height 77
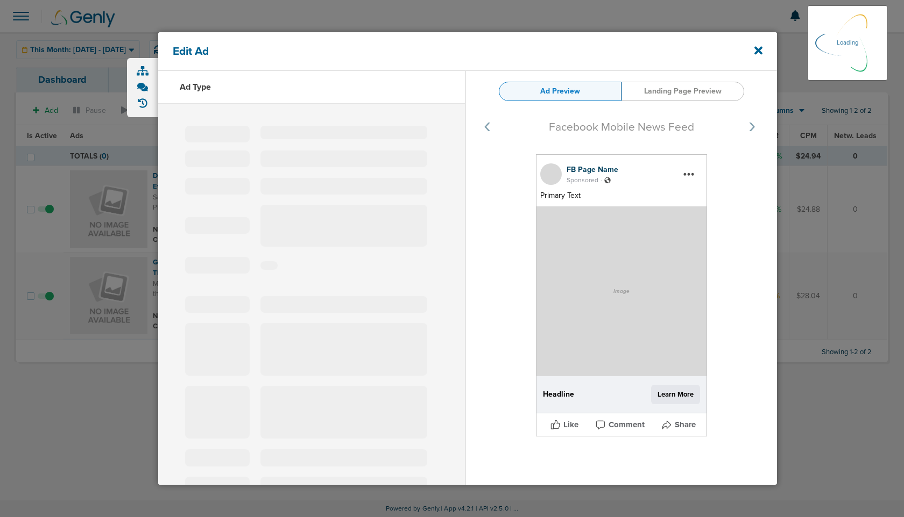
type input "120231669636930021"
type input "Don’t Walk From Another EV Trade-In Ever Again."
type textarea "Say goodbye to stalling or passing on EV trades. Plug gives you a real, cash-ba…"
select select
select select "learn_more"
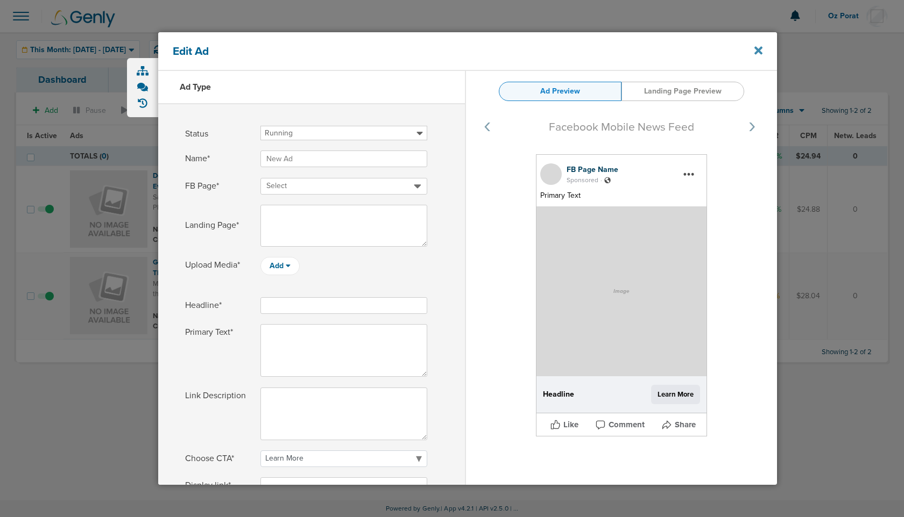
click at [759, 49] on icon at bounding box center [758, 50] width 8 height 8
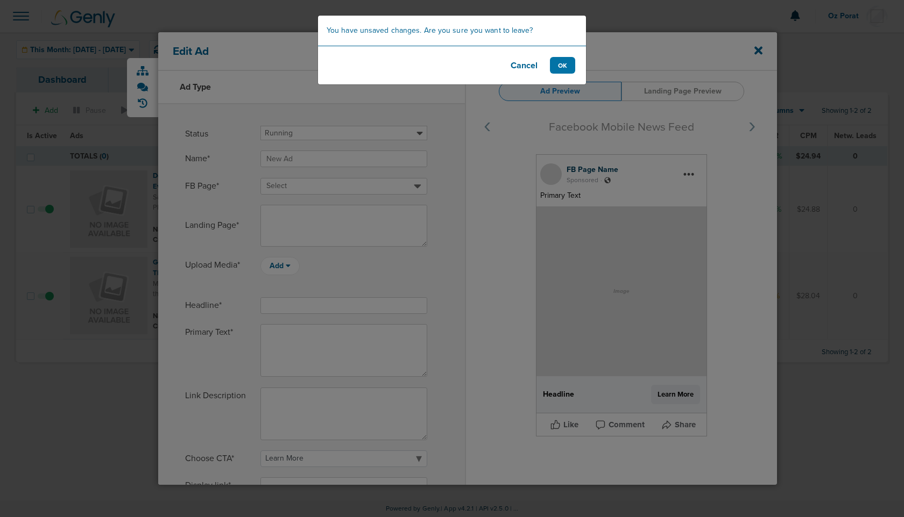
click at [552, 56] on footer "Cancel OK" at bounding box center [452, 65] width 268 height 39
click at [568, 63] on button "OK" at bounding box center [562, 65] width 25 height 17
